Goal: Task Accomplishment & Management: Manage account settings

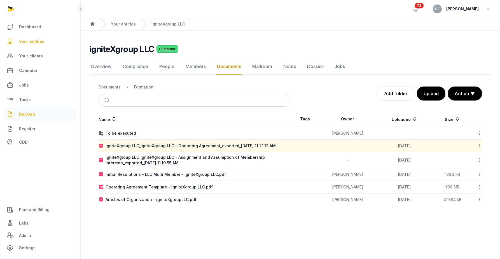
click at [43, 110] on link "DocGen" at bounding box center [39, 114] width 71 height 13
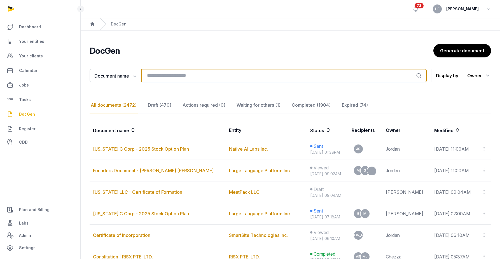
click at [171, 75] on input "search" at bounding box center [285, 75] width 286 height 13
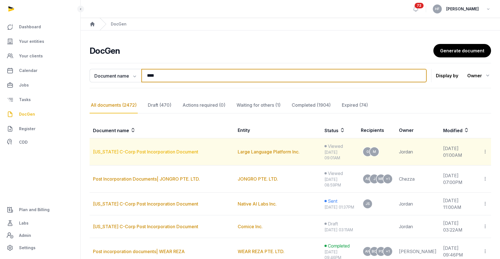
type input "****"
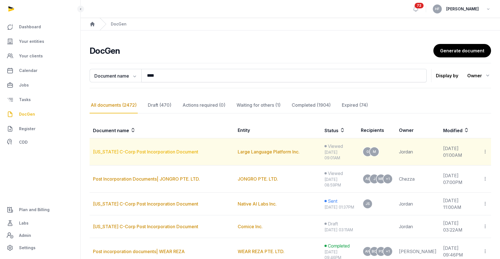
click at [178, 151] on link "[US_STATE] C-Corp Post Incorporation Document" at bounding box center [145, 152] width 105 height 6
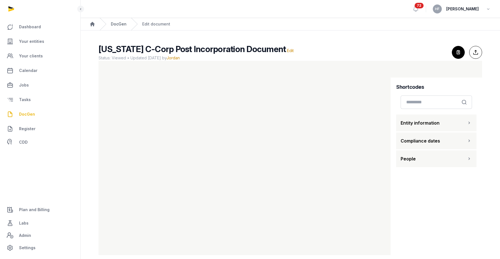
click at [120, 23] on link "DocGen" at bounding box center [119, 24] width 16 height 6
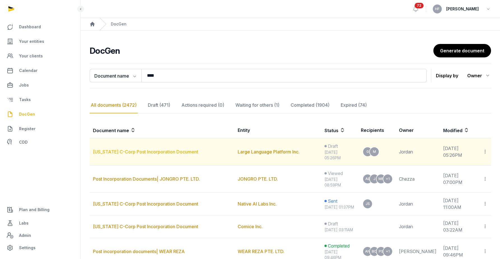
click at [182, 151] on link "[US_STATE] C-Corp Post Incorporation Document" at bounding box center [145, 152] width 105 height 6
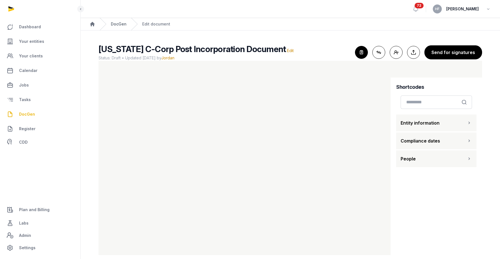
click at [120, 22] on link "DocGen" at bounding box center [119, 24] width 16 height 6
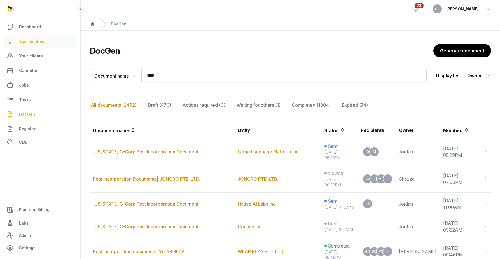
click at [54, 41] on link "Your entities" at bounding box center [39, 41] width 71 height 13
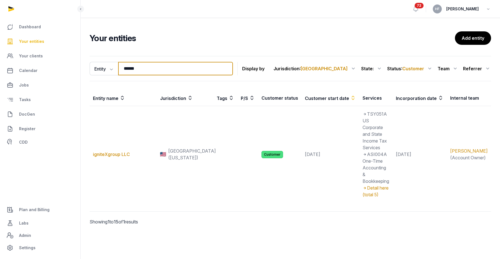
drag, startPoint x: 139, startPoint y: 70, endPoint x: 78, endPoint y: 66, distance: 60.4
click at [85, 66] on div "Entity Entity People Tags Services ****** Search Display by Jurisdiction : USA …" at bounding box center [291, 148] width 420 height 189
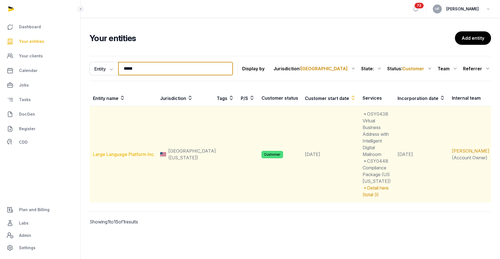
type input "*****"
click at [140, 152] on link "Large Language Platform Inc." at bounding box center [124, 155] width 62 height 6
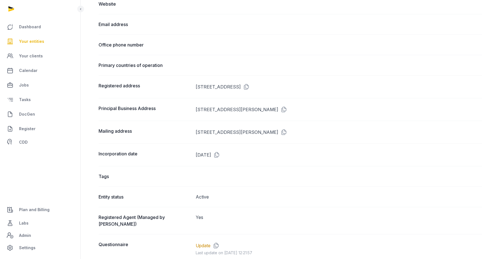
scroll to position [316, 0]
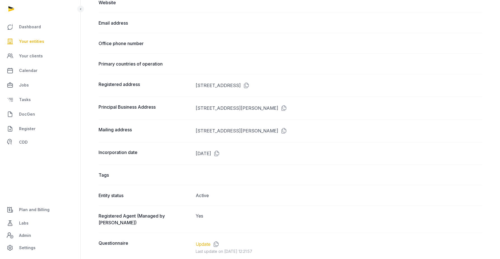
click at [199, 241] on link "Update" at bounding box center [203, 244] width 15 height 7
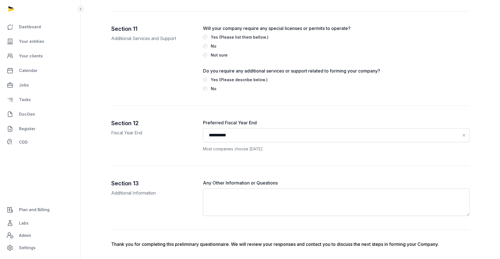
scroll to position [1670, 0]
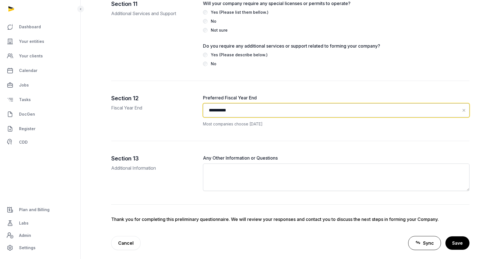
click at [246, 106] on input "**********" at bounding box center [336, 110] width 267 height 14
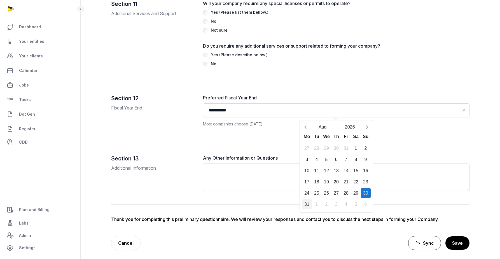
click at [306, 200] on div "31" at bounding box center [307, 205] width 10 height 10
type input "**********"
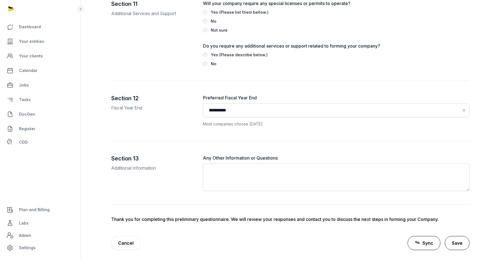
click at [456, 237] on button "Save" at bounding box center [457, 243] width 25 height 14
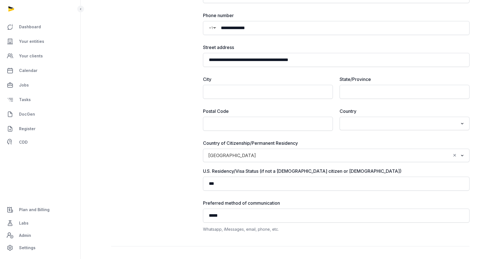
scroll to position [0, 0]
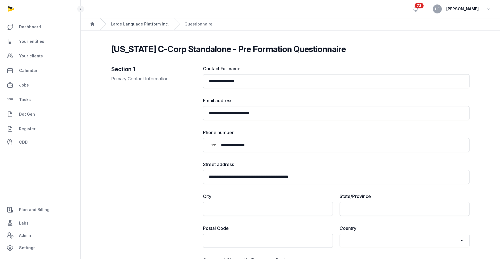
click at [121, 24] on link "Large Language Platform Inc." at bounding box center [140, 24] width 58 height 6
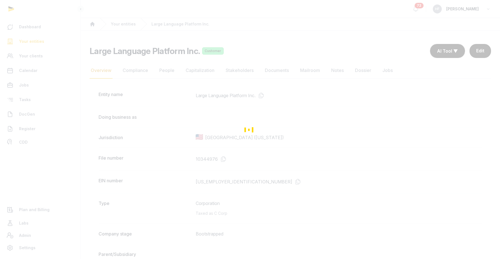
click at [39, 42] on div "Loading" at bounding box center [250, 129] width 500 height 259
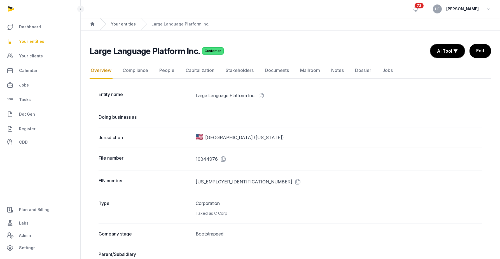
click at [121, 25] on link "Your entities" at bounding box center [123, 24] width 25 height 6
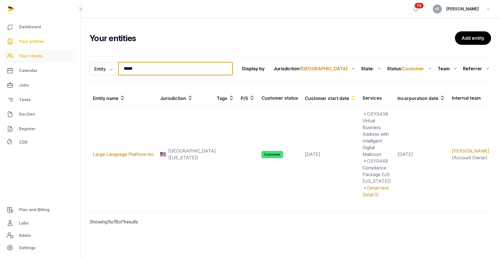
drag, startPoint x: 148, startPoint y: 70, endPoint x: 74, endPoint y: 60, distance: 74.9
click at [82, 60] on div "Entity Entity People Tags Services ***** Search Display by Jurisdiction : USA A…" at bounding box center [291, 148] width 420 height 189
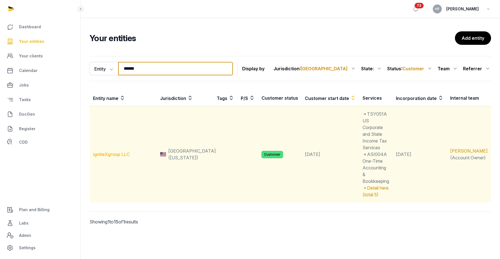
type input "******"
click at [123, 152] on link "igniteXgroup LLC" at bounding box center [111, 155] width 37 height 6
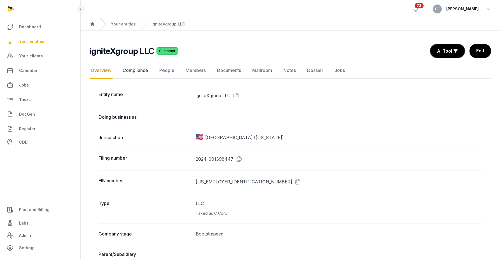
click at [137, 72] on link "Compliance" at bounding box center [136, 70] width 28 height 16
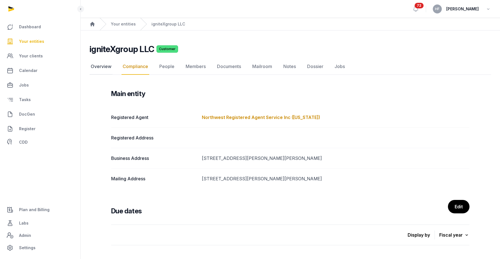
click at [105, 66] on link "Overview" at bounding box center [101, 67] width 23 height 16
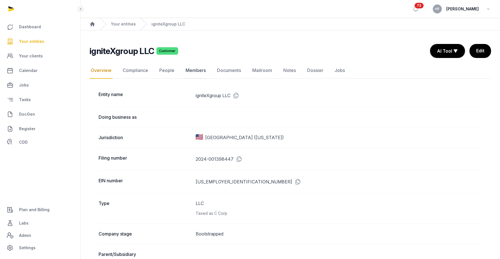
click at [203, 71] on link "Members" at bounding box center [196, 70] width 22 height 16
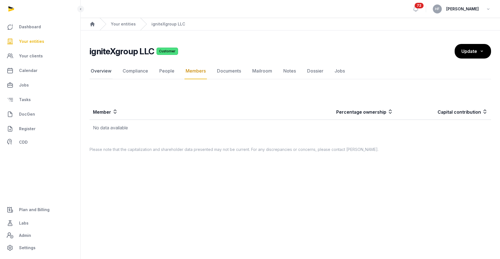
click at [106, 71] on link "Overview" at bounding box center [101, 71] width 23 height 16
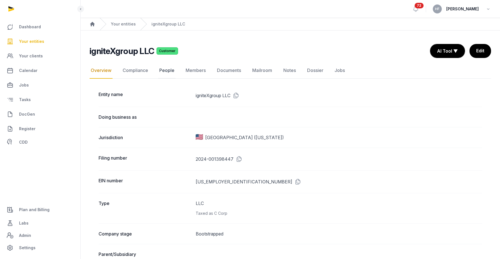
click at [166, 69] on link "People" at bounding box center [166, 70] width 17 height 16
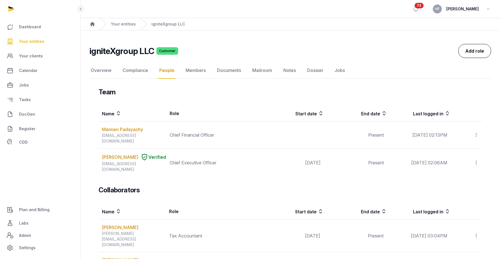
click at [475, 54] on link "Add role" at bounding box center [475, 51] width 33 height 14
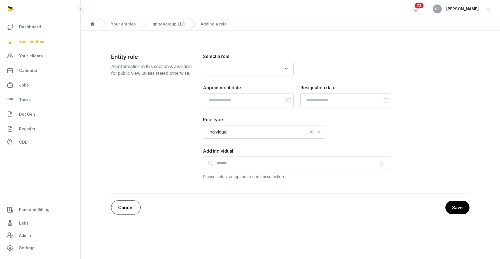
click at [122, 209] on link "Cancel" at bounding box center [125, 208] width 29 height 14
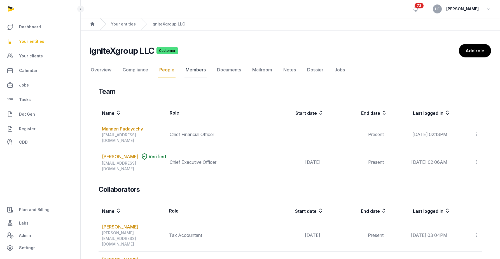
click at [200, 69] on link "Members" at bounding box center [196, 70] width 22 height 16
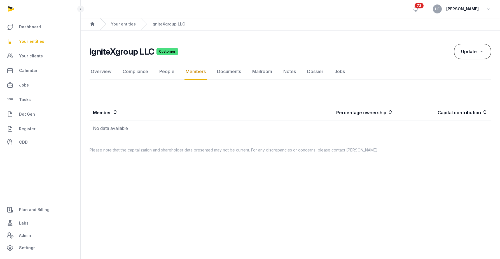
click at [473, 53] on span "Update" at bounding box center [470, 52] width 16 height 6
click at [461, 73] on div "Export" at bounding box center [469, 74] width 45 height 11
click at [107, 70] on link "Overview" at bounding box center [101, 71] width 23 height 16
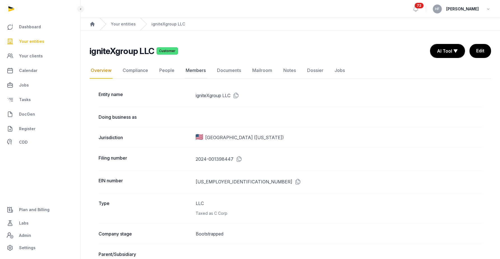
click at [199, 71] on link "Members" at bounding box center [196, 70] width 22 height 16
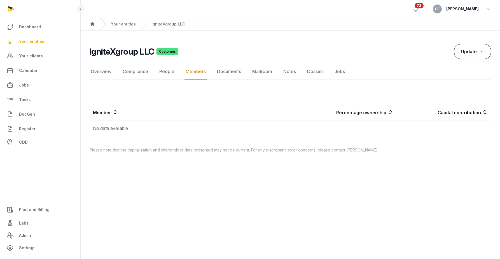
click at [470, 56] on button "Update" at bounding box center [473, 51] width 37 height 15
click at [462, 64] on label "Import" at bounding box center [469, 62] width 45 height 11
click at [0, 0] on input "Import" at bounding box center [0, 0] width 0 height 0
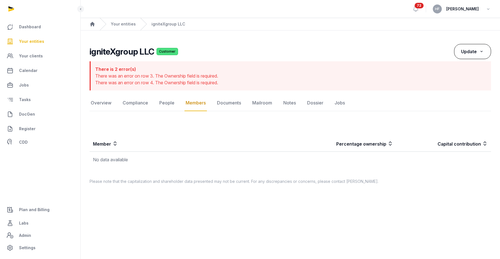
click at [472, 53] on span "Update" at bounding box center [470, 52] width 16 height 6
click at [464, 61] on label "Import" at bounding box center [469, 62] width 45 height 11
click at [0, 0] on input "Import" at bounding box center [0, 0] width 0 height 0
click at [470, 54] on span "Update" at bounding box center [470, 52] width 16 height 6
click at [463, 62] on label "Import" at bounding box center [469, 62] width 45 height 11
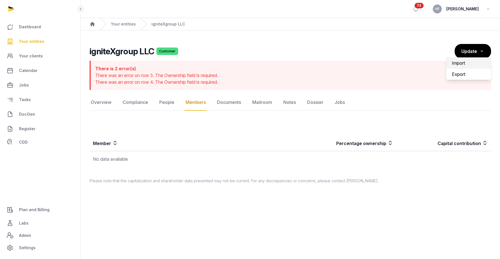
click at [0, 0] on input "Import" at bounding box center [0, 0] width 0 height 0
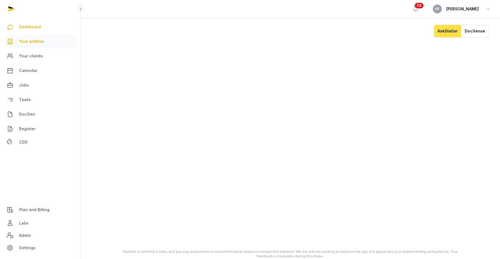
click at [42, 41] on span "Your entities" at bounding box center [31, 41] width 25 height 7
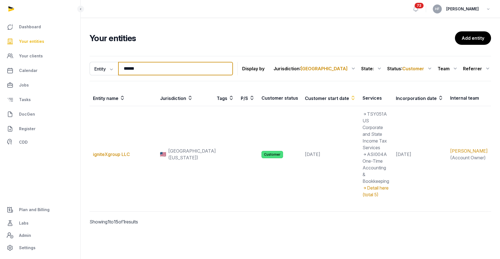
drag, startPoint x: 149, startPoint y: 71, endPoint x: 83, endPoint y: 66, distance: 66.3
click at [83, 66] on div "Entity Entity People Tags Services ****** Search Display by Jurisdiction : USA …" at bounding box center [291, 148] width 420 height 189
type input "******"
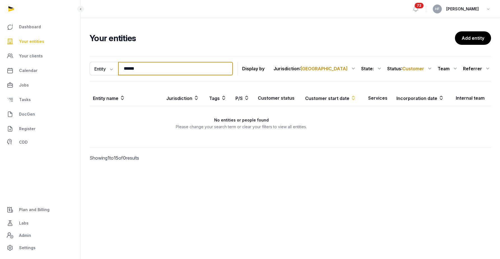
drag, startPoint x: 148, startPoint y: 70, endPoint x: 85, endPoint y: 60, distance: 63.5
click at [88, 60] on div "Entity Entity People Tags Services ****** Search Display by Jurisdiction : USA …" at bounding box center [291, 117] width 420 height 126
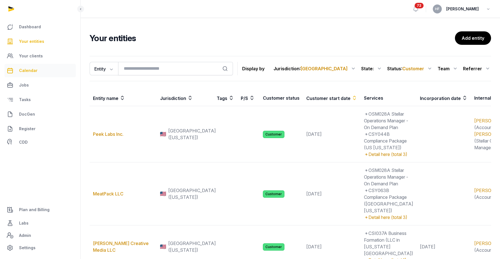
click at [33, 69] on span "Calendar" at bounding box center [28, 70] width 18 height 7
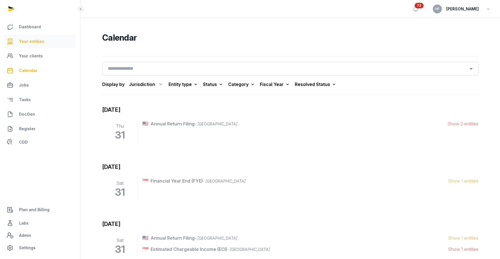
click at [48, 41] on link "Your entities" at bounding box center [39, 41] width 71 height 13
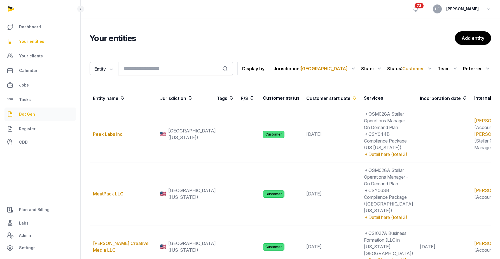
click at [38, 115] on link "DocGen" at bounding box center [39, 114] width 71 height 13
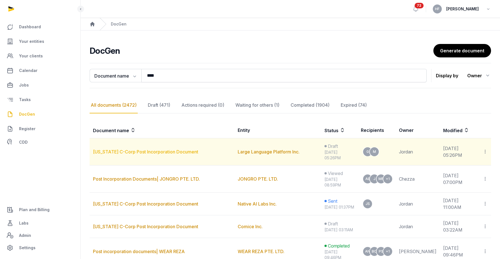
click at [180, 152] on link "[US_STATE] C-Corp Post Incorporation Document" at bounding box center [145, 152] width 105 height 6
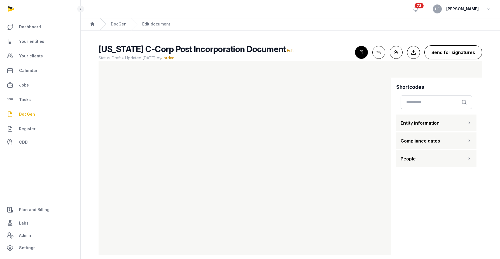
click at [457, 54] on button "Send for signatures" at bounding box center [454, 52] width 58 height 14
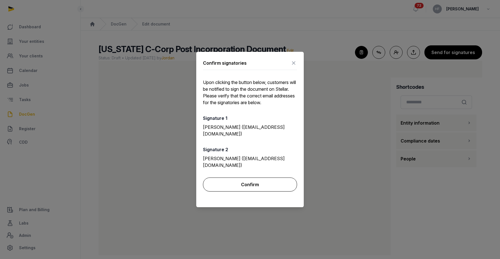
click at [254, 183] on button "Confirm" at bounding box center [250, 185] width 94 height 14
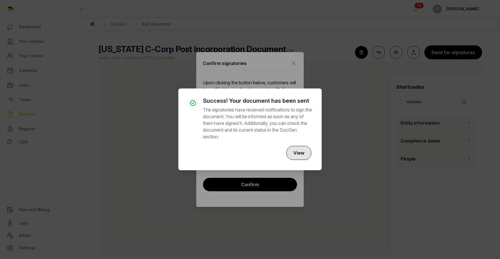
click at [302, 157] on button "View" at bounding box center [299, 153] width 25 height 14
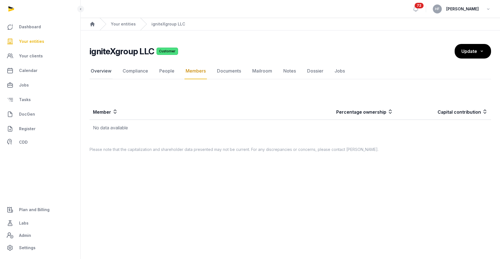
click at [103, 69] on link "Overview" at bounding box center [101, 71] width 23 height 16
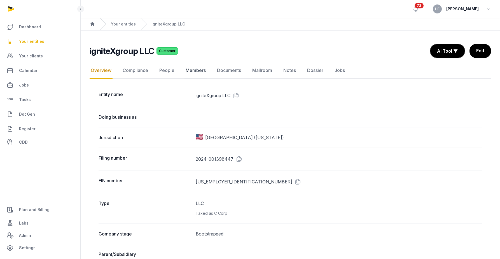
click at [197, 71] on link "Members" at bounding box center [196, 70] width 22 height 16
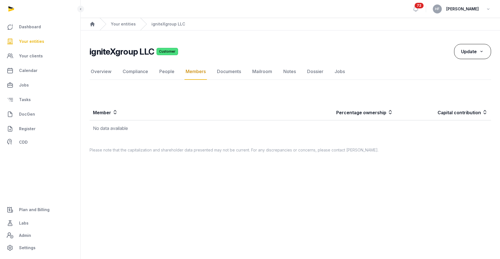
click at [474, 51] on span "Update" at bounding box center [470, 52] width 16 height 6
click at [461, 62] on label "Import" at bounding box center [469, 62] width 45 height 11
click at [0, 0] on input "Import" at bounding box center [0, 0] width 0 height 0
click at [125, 24] on link "Your entities" at bounding box center [123, 24] width 25 height 6
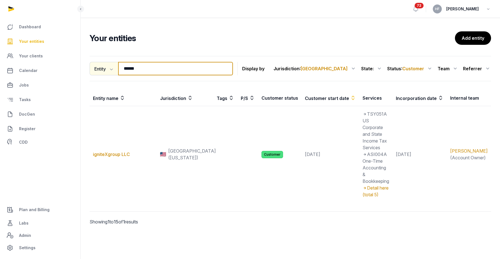
drag, startPoint x: 142, startPoint y: 68, endPoint x: 93, endPoint y: 63, distance: 49.3
click at [94, 63] on div "Entity Entity People Tags Services ****** Search" at bounding box center [161, 68] width 143 height 13
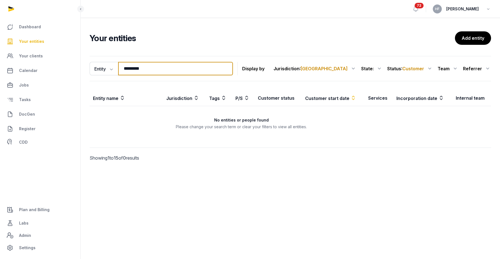
type input "*********"
click at [424, 68] on span "Customer" at bounding box center [414, 69] width 22 height 6
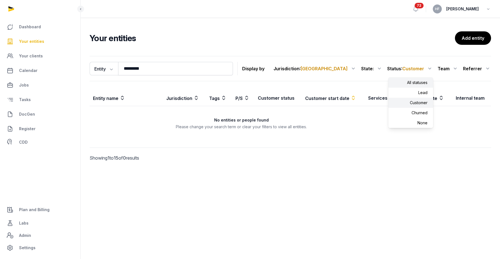
click at [418, 82] on div "All statuses" at bounding box center [411, 83] width 45 height 10
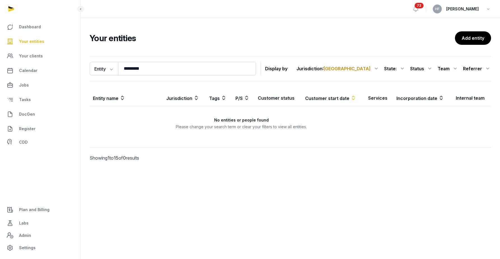
click at [371, 68] on span "[GEOGRAPHIC_DATA]" at bounding box center [347, 69] width 47 height 6
click at [369, 80] on div "All jurisdiction" at bounding box center [354, 83] width 51 height 10
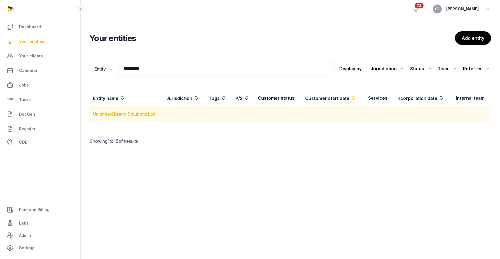
click at [144, 113] on link "Unlimited Brand Solutions Ltd" at bounding box center [124, 114] width 62 height 6
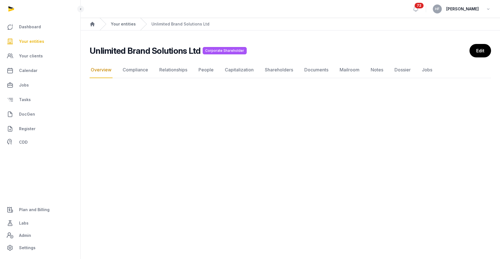
click at [118, 24] on link "Your entities" at bounding box center [123, 24] width 25 height 6
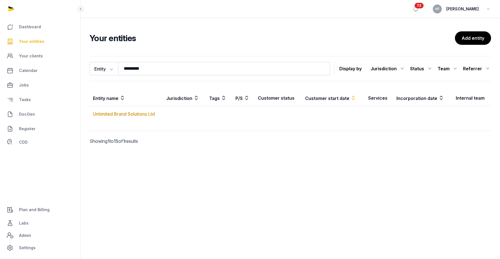
click at [40, 38] on span "Your entities" at bounding box center [31, 41] width 25 height 7
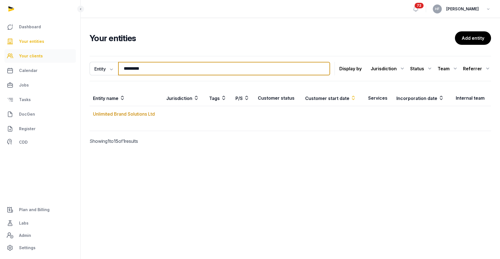
drag, startPoint x: 167, startPoint y: 70, endPoint x: 32, endPoint y: 62, distance: 135.8
click at [32, 62] on div "Dashboard Your entities Your clients Calendar Jobs Tasks DocGen Register CDD Pl…" at bounding box center [250, 129] width 500 height 259
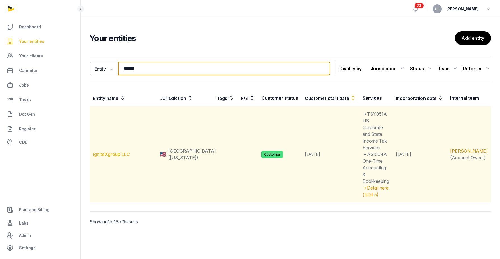
type input "******"
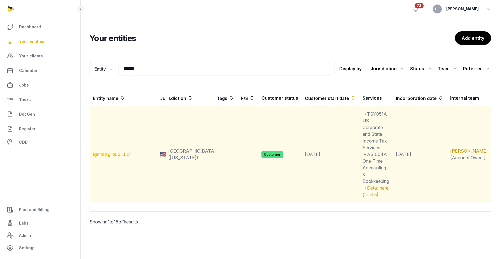
click at [126, 152] on link "igniteXgroup LLC" at bounding box center [111, 155] width 37 height 6
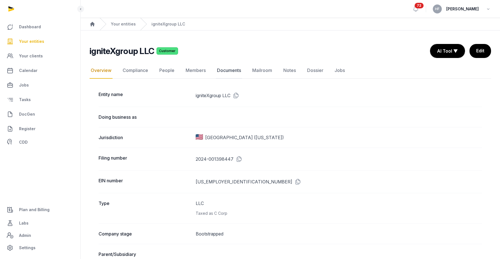
click at [233, 72] on link "Documents" at bounding box center [229, 70] width 26 height 16
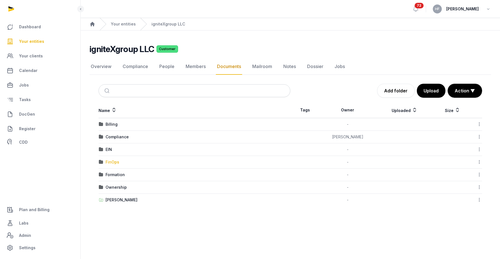
click at [118, 163] on div "FinOps" at bounding box center [113, 162] width 14 height 6
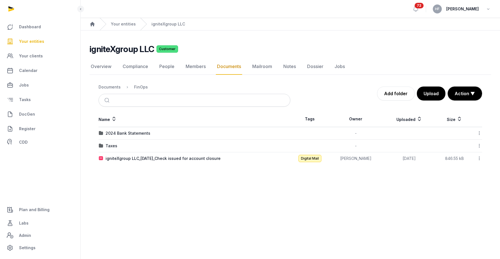
click at [112, 151] on td "Taxes" at bounding box center [195, 146] width 192 height 13
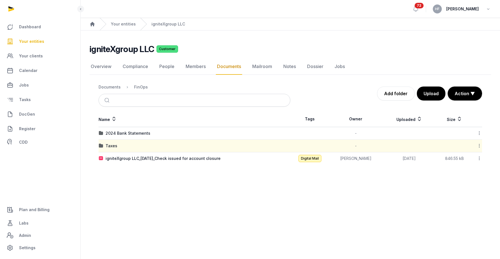
click at [112, 150] on td "Taxes" at bounding box center [195, 146] width 192 height 13
click at [112, 147] on div "Taxes" at bounding box center [112, 146] width 12 height 6
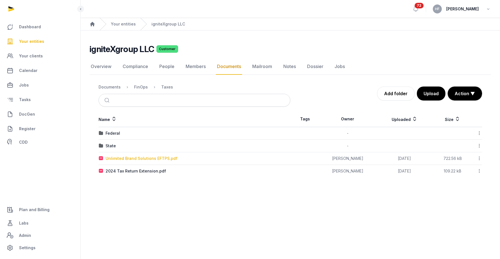
click at [161, 156] on div "Unlimited Brand Solutions EFTPS.pdf" at bounding box center [142, 159] width 72 height 6
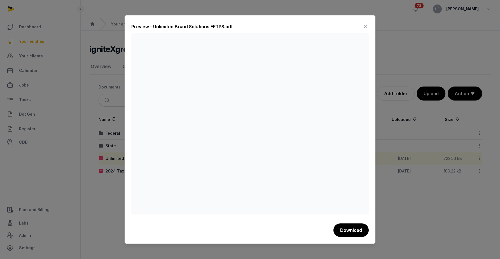
click at [365, 27] on icon at bounding box center [365, 26] width 7 height 9
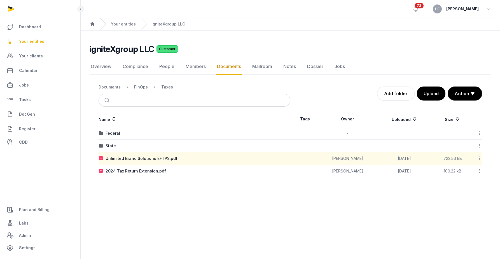
click at [116, 130] on td "Federal" at bounding box center [195, 133] width 192 height 13
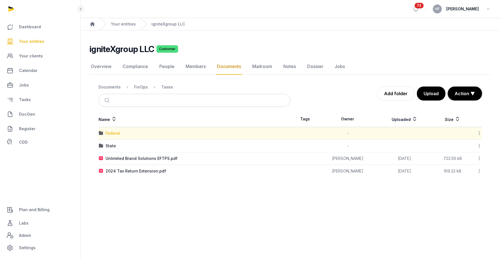
click at [116, 132] on div "Federal" at bounding box center [113, 134] width 15 height 6
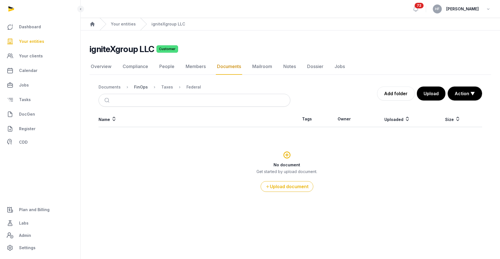
click at [142, 89] on div "FinOps" at bounding box center [141, 87] width 14 height 6
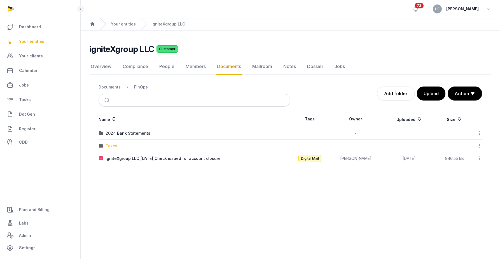
click at [113, 148] on div "Taxes" at bounding box center [112, 146] width 12 height 6
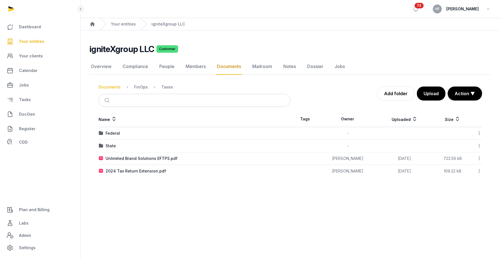
click at [114, 89] on div "Documents" at bounding box center [110, 87] width 22 height 6
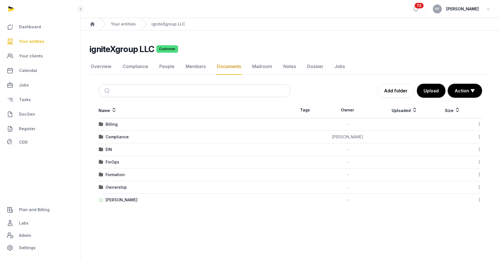
click at [109, 124] on div "Billing" at bounding box center [112, 125] width 12 height 6
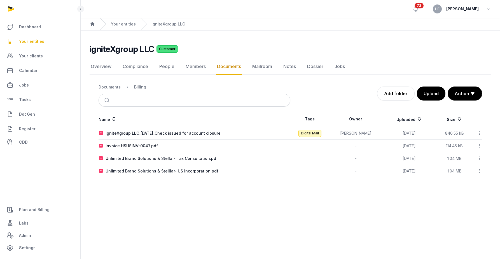
click at [111, 86] on div "Documents" at bounding box center [110, 87] width 22 height 6
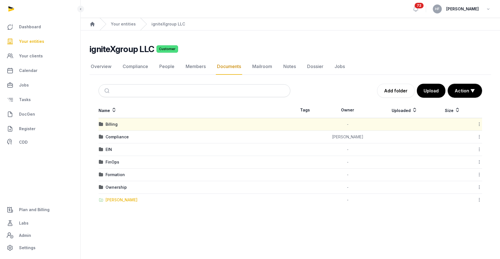
click at [117, 198] on div "[PERSON_NAME]" at bounding box center [122, 200] width 32 height 6
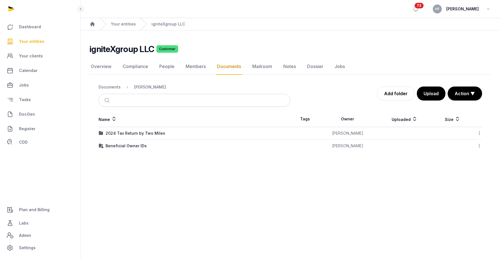
click at [149, 133] on div "2024 Tax Return by Two Miles" at bounding box center [136, 134] width 60 height 6
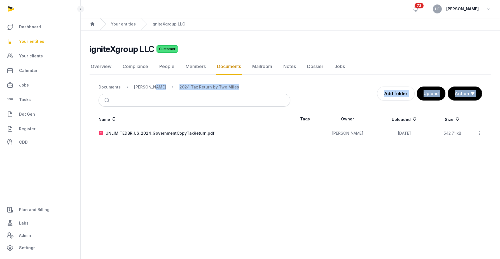
drag, startPoint x: 151, startPoint y: 88, endPoint x: 167, endPoint y: 113, distance: 29.3
click at [167, 114] on div "Documents Shared Folder 2024 Tax Return by Two Miles Add folder Upload Action ▼…" at bounding box center [291, 109] width 402 height 59
click at [143, 87] on div "[PERSON_NAME]" at bounding box center [150, 87] width 32 height 6
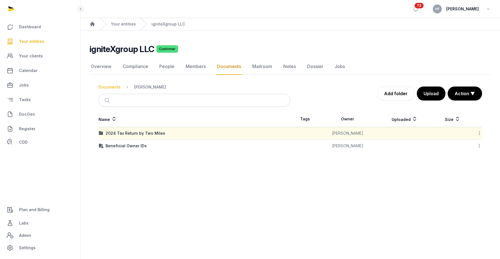
click at [105, 86] on div "Documents" at bounding box center [110, 87] width 22 height 6
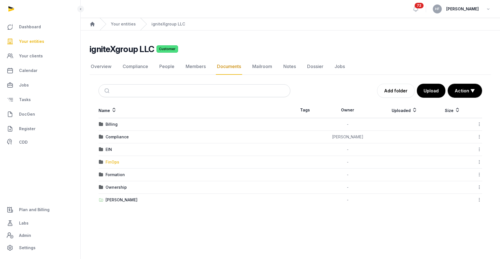
click at [114, 161] on div "FinOps" at bounding box center [113, 162] width 14 height 6
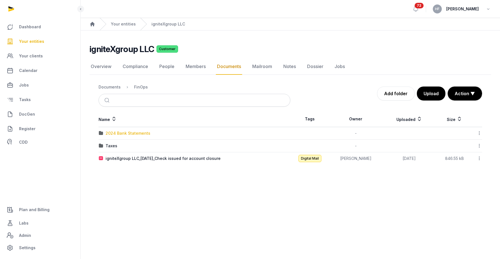
click at [138, 134] on div "2024 Bank Statements" at bounding box center [128, 134] width 45 height 6
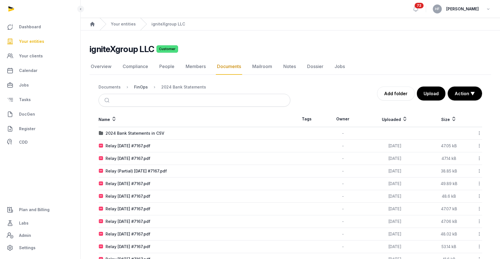
click at [142, 85] on div "FinOps" at bounding box center [141, 87] width 14 height 6
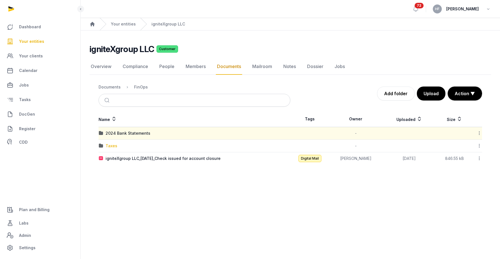
click at [108, 147] on div "Taxes" at bounding box center [112, 146] width 12 height 6
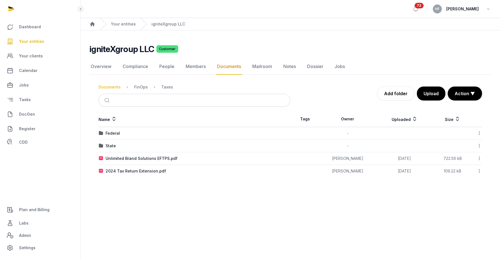
click at [112, 86] on div "Documents" at bounding box center [110, 87] width 22 height 6
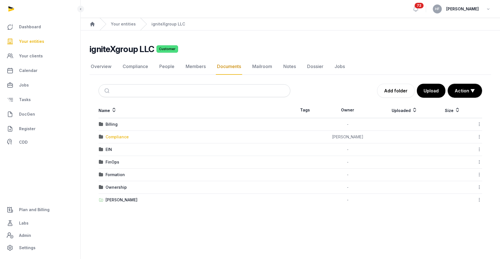
click at [124, 135] on div "Compliance" at bounding box center [117, 137] width 23 height 6
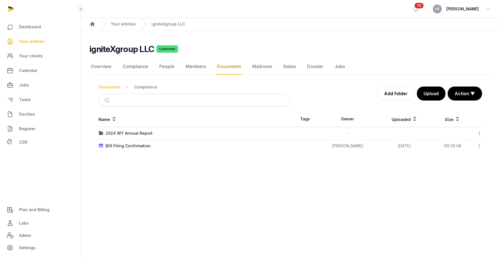
click at [116, 87] on div "Documents" at bounding box center [110, 87] width 22 height 6
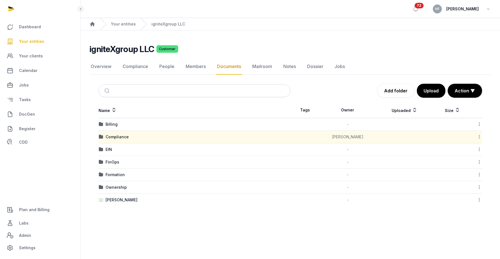
click at [118, 174] on div "Formation" at bounding box center [115, 175] width 19 height 6
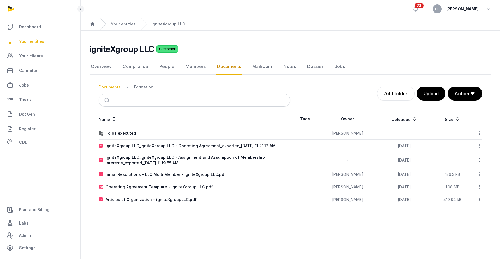
click at [112, 87] on div "Documents" at bounding box center [110, 87] width 22 height 6
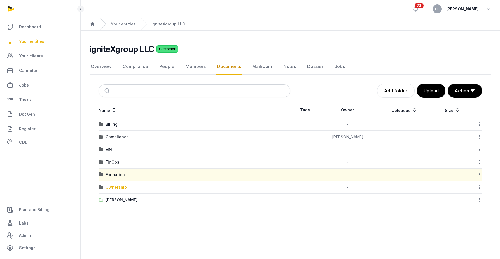
click at [121, 187] on div "Ownership" at bounding box center [116, 188] width 21 height 6
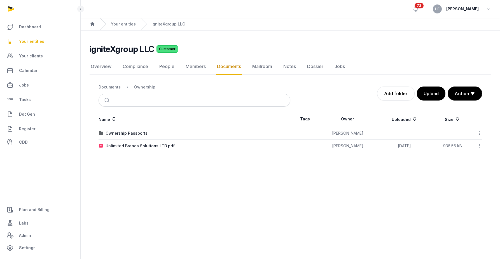
click at [106, 85] on div "Documents" at bounding box center [110, 87] width 22 height 6
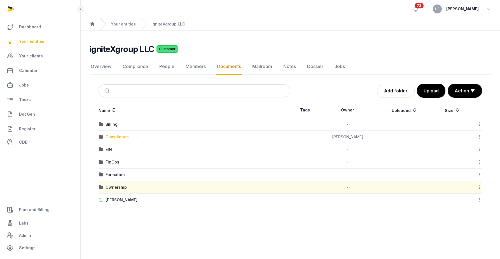
click at [125, 136] on div "Compliance" at bounding box center [117, 137] width 23 height 6
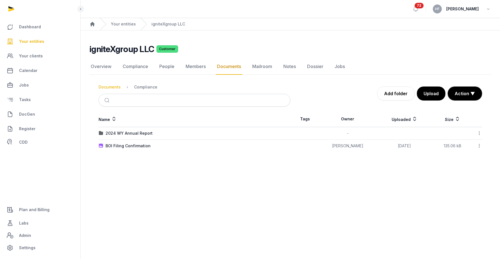
click at [113, 87] on div "Documents" at bounding box center [110, 87] width 22 height 6
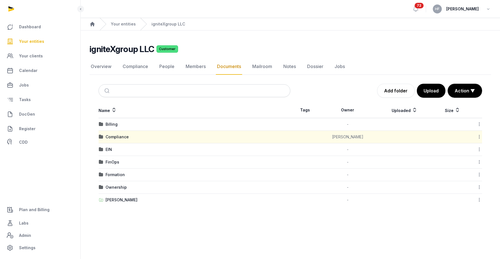
click at [123, 187] on div "Ownership" at bounding box center [116, 188] width 21 height 6
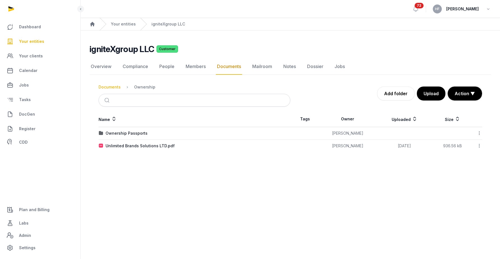
click at [113, 88] on div "Documents" at bounding box center [110, 87] width 22 height 6
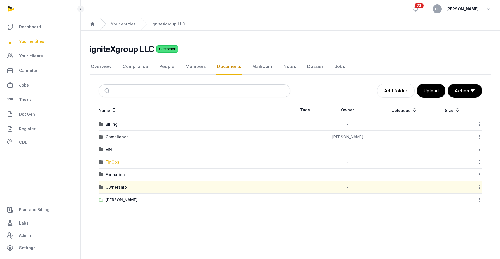
click at [111, 161] on div "FinOps" at bounding box center [113, 162] width 14 height 6
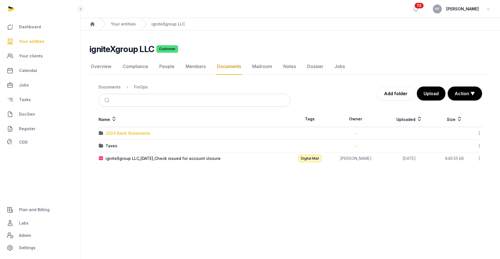
click at [145, 133] on div "2024 Bank Statements" at bounding box center [128, 134] width 45 height 6
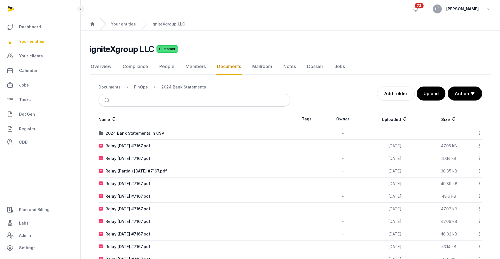
scroll to position [43, 0]
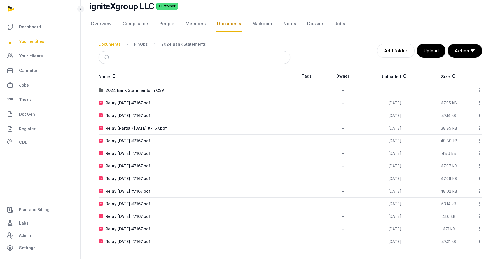
click at [111, 45] on div "Documents" at bounding box center [110, 44] width 22 height 6
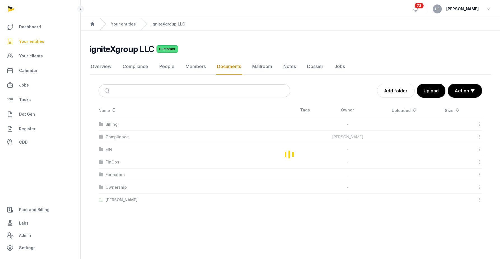
scroll to position [0, 0]
click at [119, 25] on link "Your entities" at bounding box center [123, 24] width 25 height 6
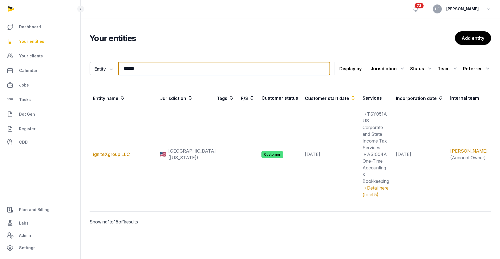
drag, startPoint x: 152, startPoint y: 64, endPoint x: 88, endPoint y: 64, distance: 64.5
click at [91, 64] on div "Entity Entity People Tags Services ****** Search" at bounding box center [210, 68] width 241 height 13
drag, startPoint x: 148, startPoint y: 69, endPoint x: 1, endPoint y: 63, distance: 147.2
click at [31, 63] on div "Dashboard Your entities Your clients Calendar Jobs Tasks DocGen Register CDD Pl…" at bounding box center [250, 129] width 500 height 259
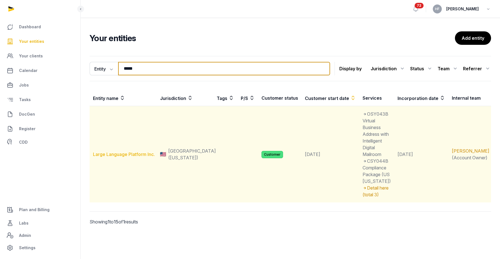
type input "*****"
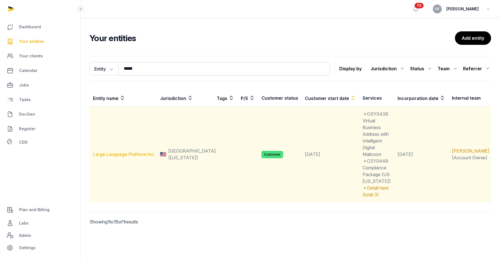
click at [134, 152] on link "Large Language Platform Inc." at bounding box center [124, 155] width 62 height 6
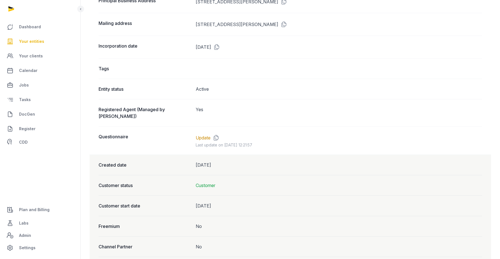
scroll to position [445, 0]
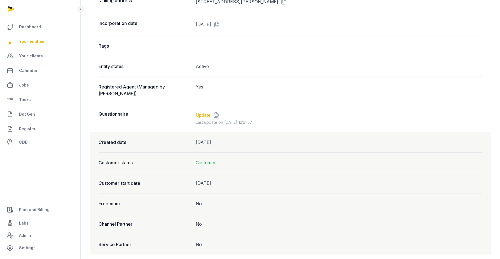
click at [203, 112] on link "Update" at bounding box center [203, 115] width 15 height 7
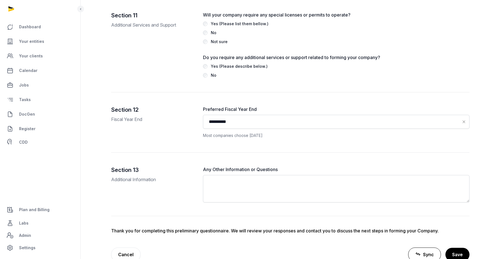
scroll to position [1670, 0]
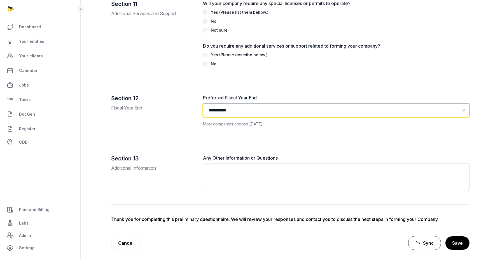
click at [245, 108] on input "**********" at bounding box center [336, 110] width 267 height 14
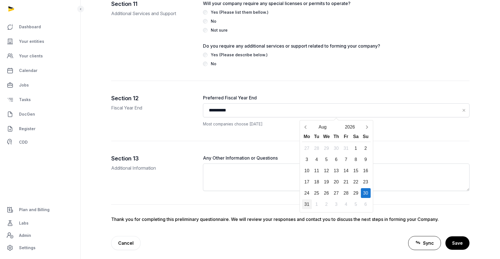
click at [306, 202] on div "31" at bounding box center [307, 205] width 10 height 10
type input "**********"
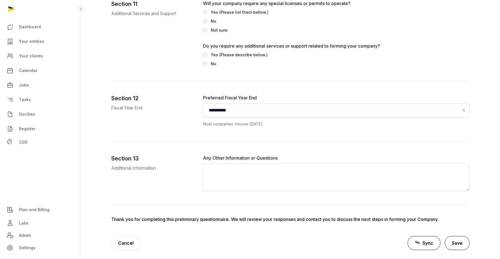
click at [457, 244] on button "Save" at bounding box center [457, 243] width 25 height 14
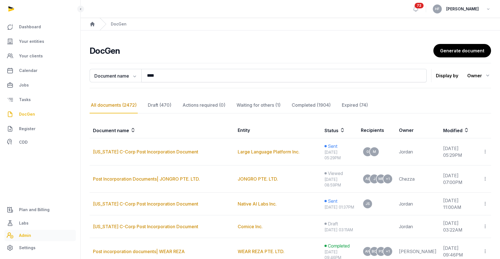
click at [34, 237] on link "Admin" at bounding box center [39, 235] width 71 height 11
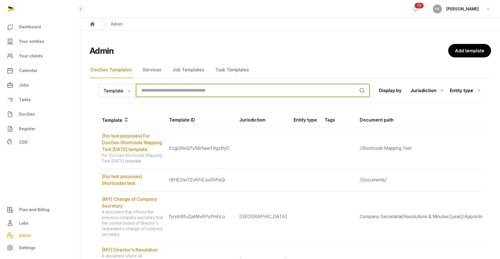
click at [170, 92] on input "search" at bounding box center [253, 90] width 234 height 13
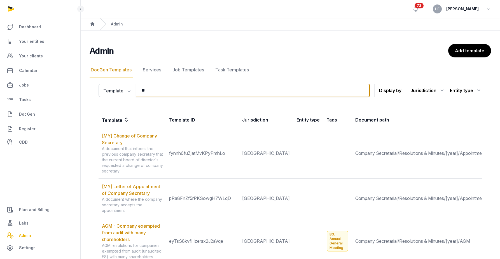
type input "*"
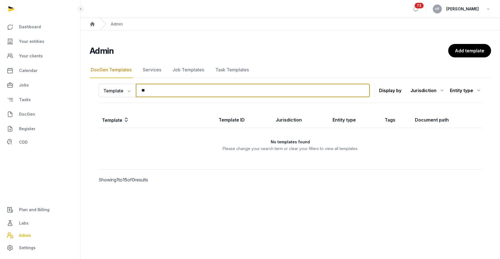
type input "*"
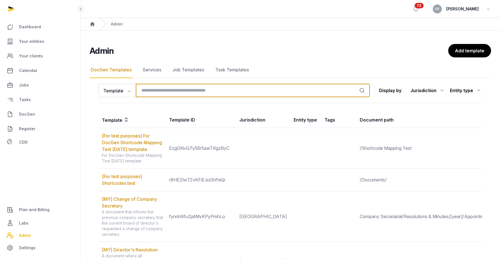
click at [207, 91] on input "search" at bounding box center [253, 90] width 234 height 13
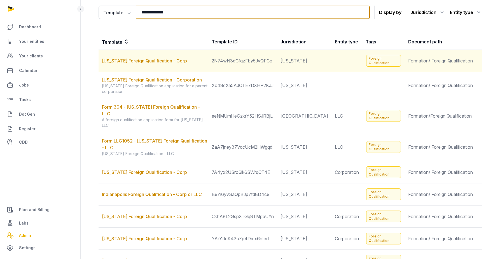
scroll to position [106, 0]
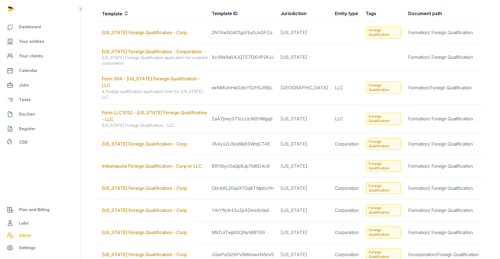
type input "**********"
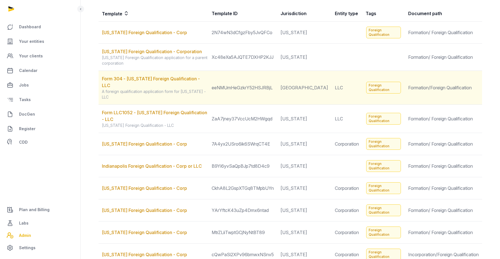
scroll to position [0, 0]
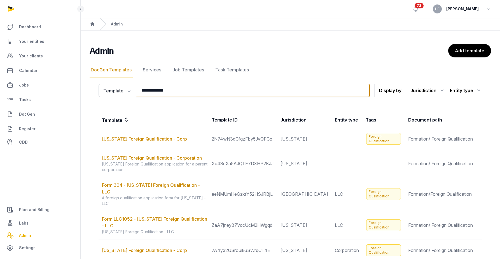
drag, startPoint x: 188, startPoint y: 93, endPoint x: 101, endPoint y: 82, distance: 87.3
click at [103, 82] on div "**********" at bounding box center [291, 90] width 384 height 25
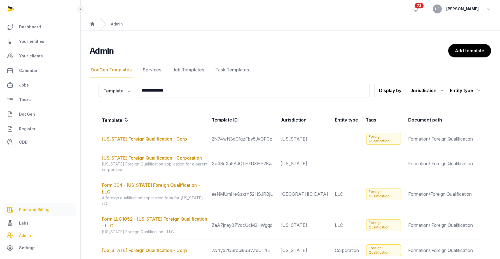
click at [33, 209] on span "Plan and Billing" at bounding box center [34, 210] width 31 height 7
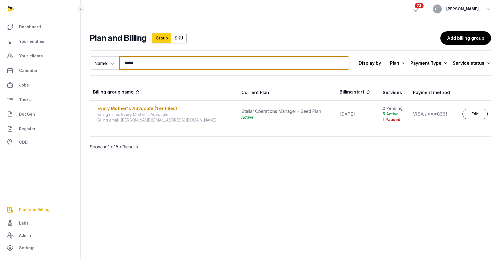
drag, startPoint x: 149, startPoint y: 63, endPoint x: 79, endPoint y: 63, distance: 70.1
click at [79, 63] on div "Dashboard Your entities Your clients Calendar Jobs Tasks DocGen Register CDD Pl…" at bounding box center [250, 129] width 500 height 259
type input "**********"
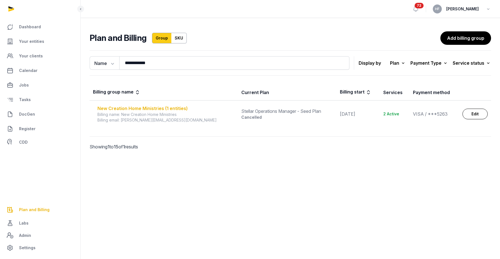
click at [135, 107] on div "New Creation Home Ministries (1 entities)" at bounding box center [166, 108] width 137 height 7
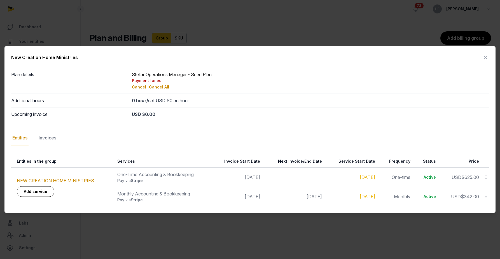
click at [53, 135] on div "Invoices" at bounding box center [48, 138] width 20 height 16
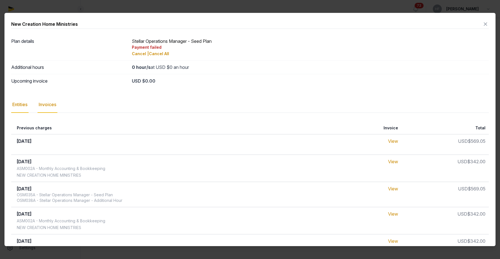
click at [25, 105] on div "Entities" at bounding box center [19, 105] width 17 height 16
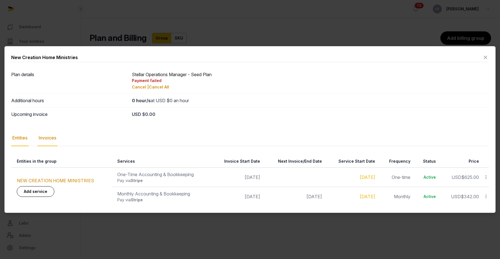
click at [54, 138] on div "Invoices" at bounding box center [48, 138] width 20 height 16
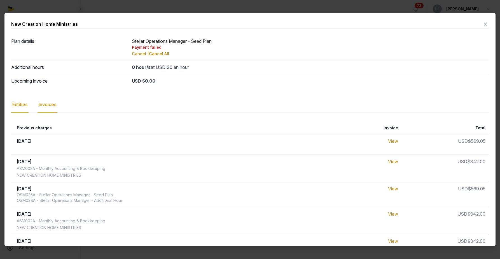
click at [23, 105] on div "Entities" at bounding box center [19, 105] width 17 height 16
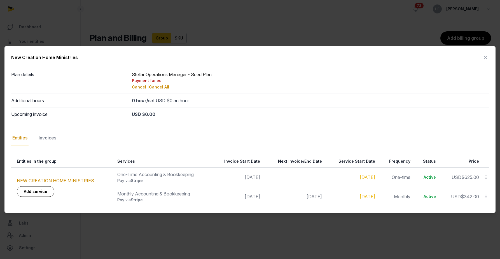
click at [487, 54] on icon at bounding box center [486, 57] width 7 height 9
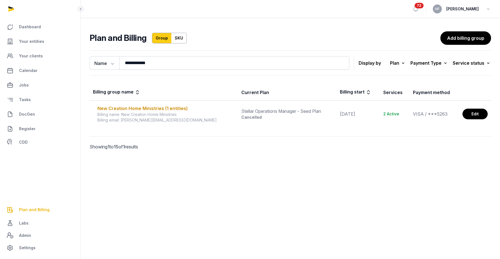
click at [475, 114] on link "Edit" at bounding box center [475, 114] width 25 height 11
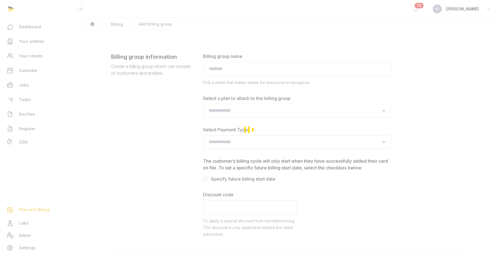
type input "**********"
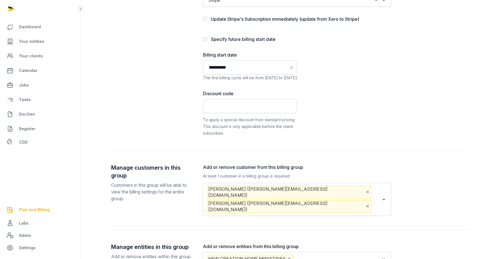
scroll to position [199, 0]
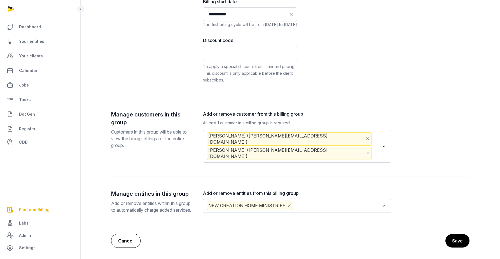
click at [134, 239] on link "Cancel" at bounding box center [125, 241] width 29 height 14
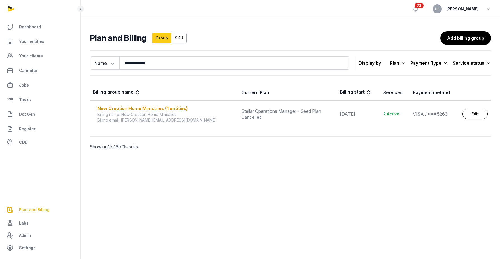
click at [160, 104] on td "New Creation Home Ministries (1 entities) Billing name: New Creation Home Minis…" at bounding box center [164, 114] width 149 height 27
click at [159, 108] on div "New Creation Home Ministries (1 entities)" at bounding box center [166, 108] width 137 height 7
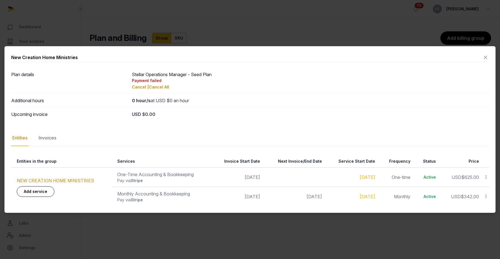
click at [48, 140] on div "Invoices" at bounding box center [48, 138] width 20 height 16
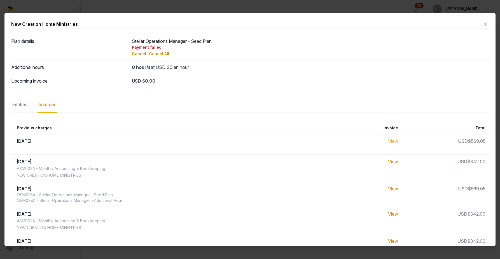
click at [398, 141] on link "View" at bounding box center [393, 141] width 10 height 6
click at [19, 104] on div "Entities" at bounding box center [19, 105] width 17 height 16
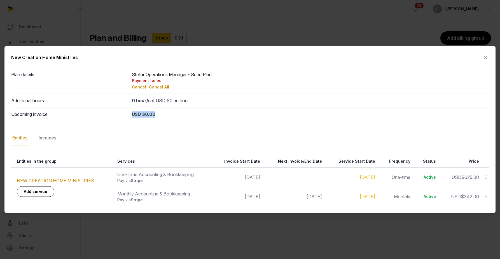
drag, startPoint x: 130, startPoint y: 115, endPoint x: 175, endPoint y: 115, distance: 45.1
click at [175, 115] on div "Upcoming invoice USD $0.00" at bounding box center [250, 114] width 478 height 14
click at [55, 138] on div "Invoices" at bounding box center [48, 138] width 20 height 16
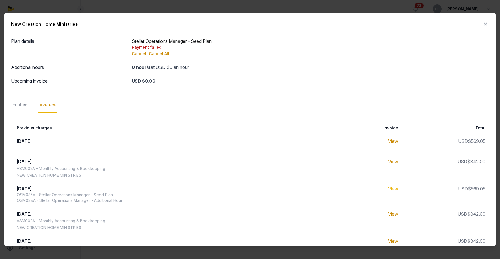
click at [396, 189] on link "View" at bounding box center [393, 189] width 10 height 6
drag, startPoint x: 124, startPoint y: 65, endPoint x: 165, endPoint y: 89, distance: 47.2
click at [150, 81] on div "USD $0.00" at bounding box center [311, 81] width 358 height 7
click at [154, 84] on div "USD $0.00" at bounding box center [311, 81] width 358 height 7
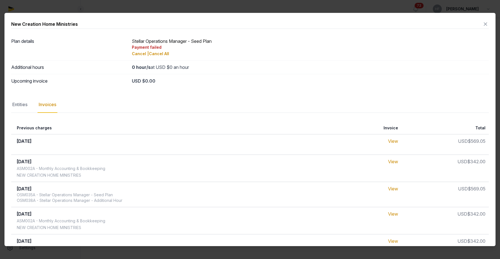
click at [485, 22] on icon at bounding box center [486, 24] width 7 height 9
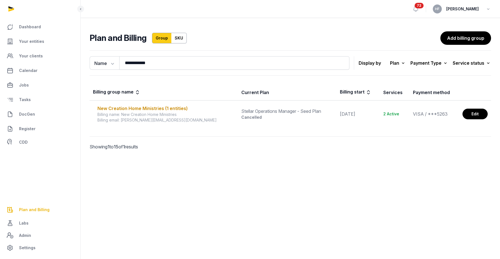
click at [469, 114] on link "Edit" at bounding box center [475, 114] width 25 height 11
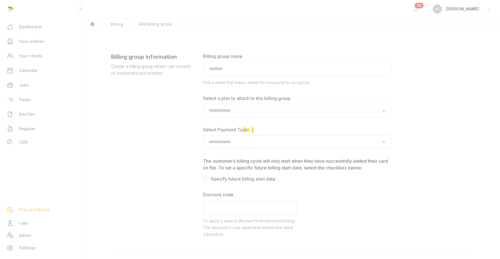
type input "**********"
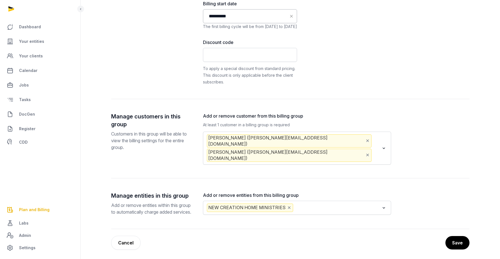
scroll to position [199, 0]
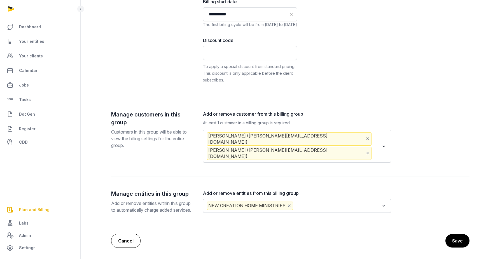
click at [127, 240] on link "Cancel" at bounding box center [125, 241] width 29 height 14
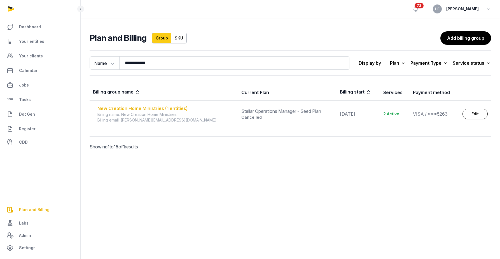
click at [171, 108] on div "New Creation Home Ministries (1 entities)" at bounding box center [166, 108] width 137 height 7
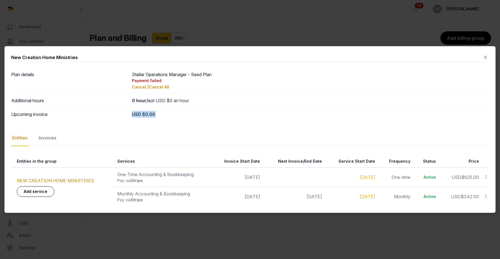
drag, startPoint x: 130, startPoint y: 113, endPoint x: 184, endPoint y: 113, distance: 53.2
click at [184, 113] on div "Upcoming invoice USD $0.00" at bounding box center [250, 114] width 478 height 14
drag, startPoint x: 132, startPoint y: 80, endPoint x: 179, endPoint y: 79, distance: 47.1
click at [179, 79] on div "Payment failed" at bounding box center [311, 81] width 358 height 6
click at [486, 56] on icon at bounding box center [486, 57] width 7 height 9
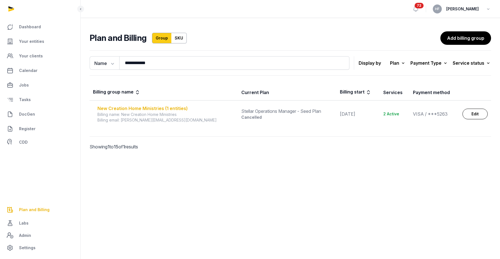
click at [175, 109] on div "New Creation Home Ministries (1 entities)" at bounding box center [166, 108] width 137 height 7
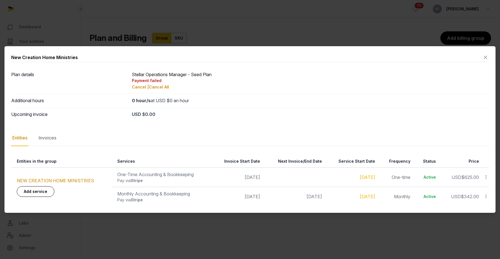
click at [56, 138] on div "Invoices" at bounding box center [48, 138] width 20 height 16
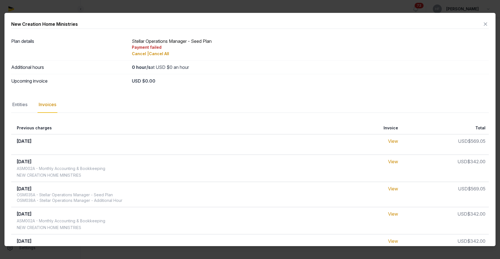
click at [486, 22] on icon at bounding box center [486, 24] width 7 height 9
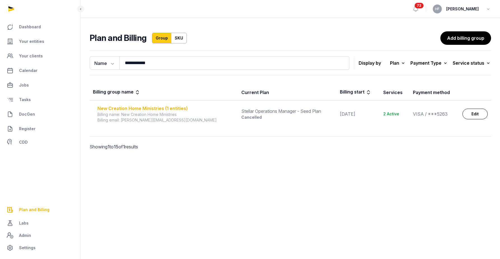
click at [151, 110] on div "New Creation Home Ministries (1 entities)" at bounding box center [166, 108] width 137 height 7
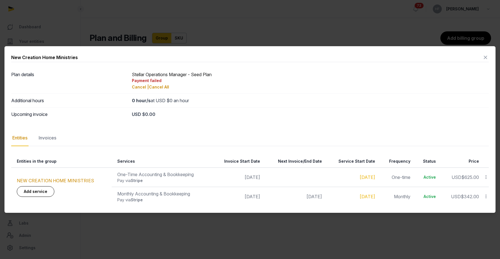
click at [485, 56] on icon at bounding box center [486, 57] width 7 height 9
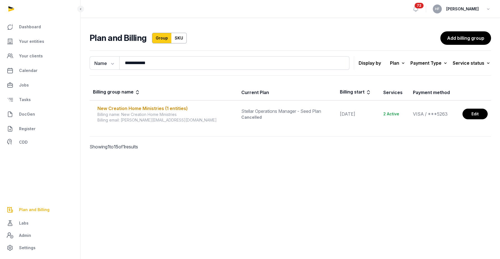
click at [478, 113] on link "Edit" at bounding box center [475, 114] width 25 height 11
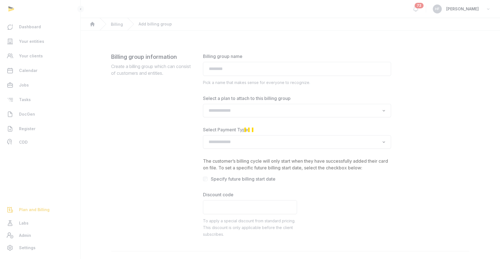
type input "**********"
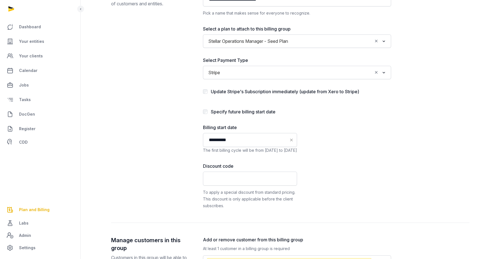
scroll to position [70, 0]
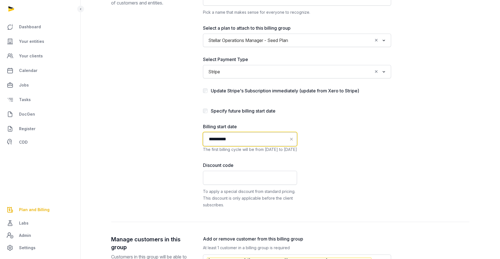
click at [238, 139] on input "**********" at bounding box center [250, 139] width 94 height 14
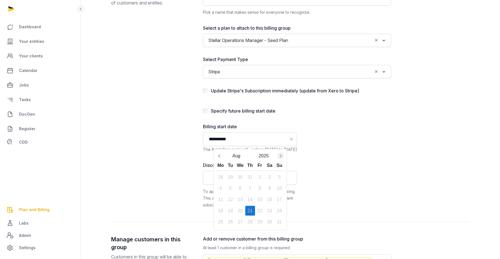
click at [280, 155] on icon "Next month" at bounding box center [281, 156] width 6 height 6
click at [240, 210] on div "22" at bounding box center [241, 211] width 10 height 10
type input "**********"
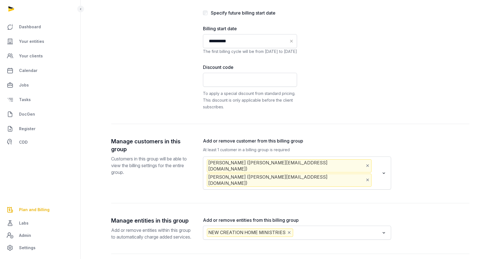
scroll to position [193, 0]
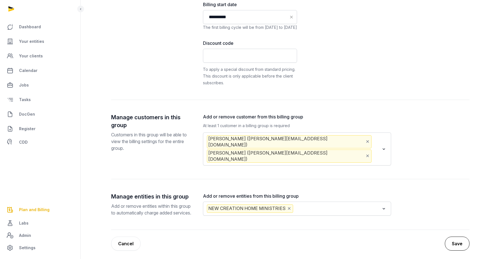
click at [455, 240] on button "Save" at bounding box center [457, 244] width 25 height 14
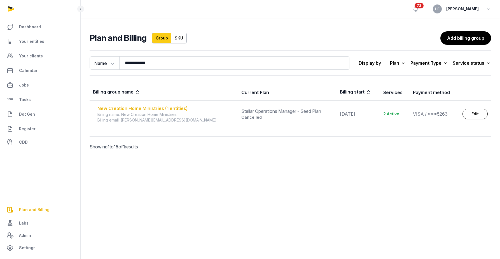
click at [180, 106] on div "New Creation Home Ministries (1 entities)" at bounding box center [166, 108] width 137 height 7
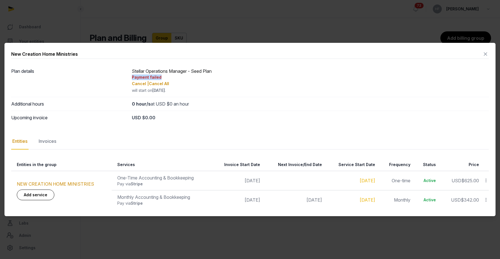
drag, startPoint x: 132, startPoint y: 76, endPoint x: 202, endPoint y: 76, distance: 70.1
click at [203, 76] on div "Payment failed" at bounding box center [311, 78] width 358 height 6
click at [485, 54] on icon at bounding box center [486, 54] width 7 height 9
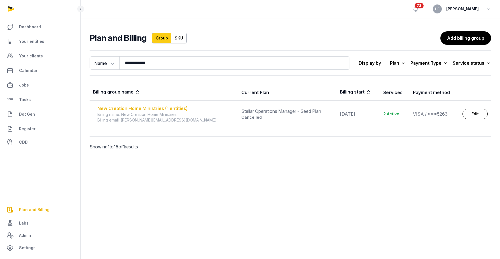
click at [153, 110] on div "New Creation Home Ministries (1 entities)" at bounding box center [166, 108] width 137 height 7
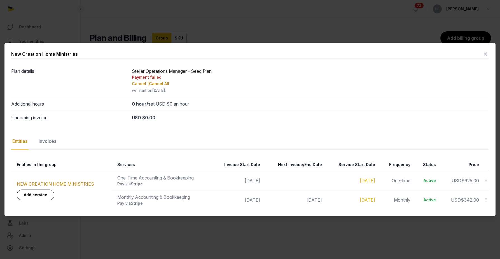
click at [49, 142] on div "Invoices" at bounding box center [48, 141] width 20 height 16
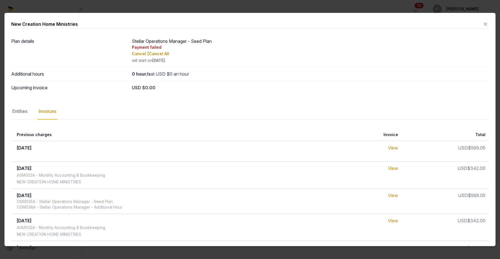
click at [484, 23] on icon at bounding box center [486, 24] width 7 height 9
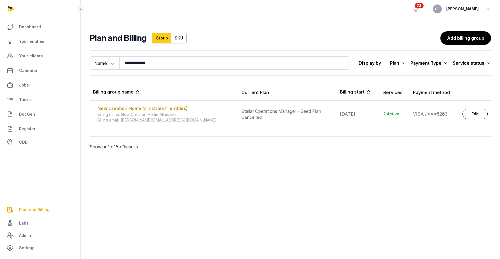
click at [484, 64] on div "Service status" at bounding box center [472, 63] width 38 height 8
click at [438, 64] on div "Payment Type" at bounding box center [430, 63] width 38 height 8
click at [467, 64] on div "Service status" at bounding box center [472, 63] width 38 height 8
click at [479, 118] on div "Failed" at bounding box center [469, 118] width 45 height 10
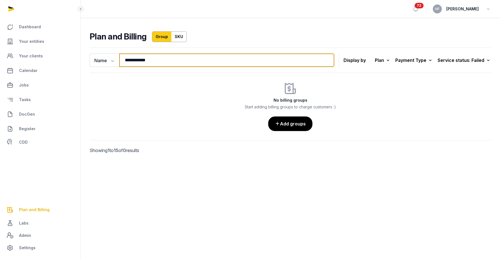
click at [326, 61] on input "**********" at bounding box center [226, 60] width 215 height 13
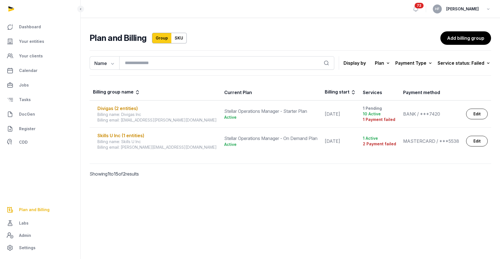
click at [473, 64] on div "Service status: Failed" at bounding box center [465, 63] width 54 height 8
click at [481, 77] on div "All" at bounding box center [469, 78] width 45 height 10
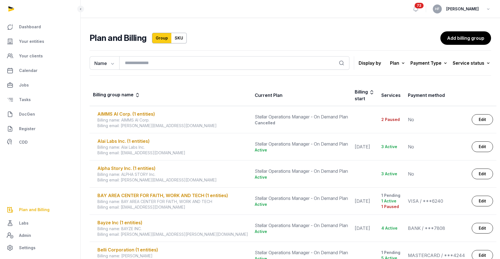
click at [471, 66] on div "Service status" at bounding box center [472, 63] width 38 height 8
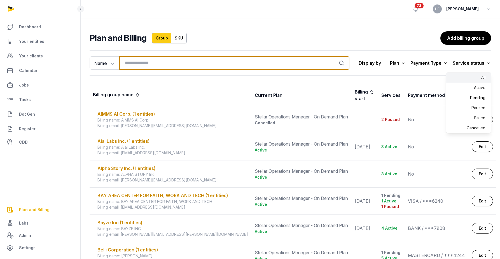
click at [188, 60] on input "search" at bounding box center [234, 62] width 230 height 13
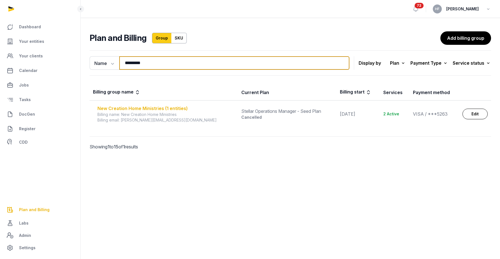
type input "*********"
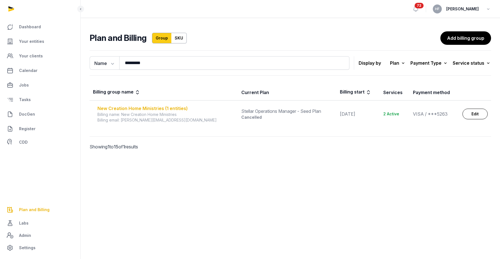
click at [175, 108] on div "New Creation Home Ministries (1 entities)" at bounding box center [166, 108] width 137 height 7
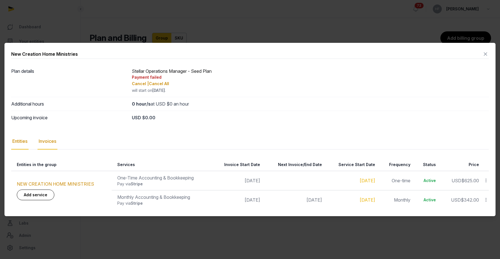
click at [48, 139] on div "Invoices" at bounding box center [48, 141] width 20 height 16
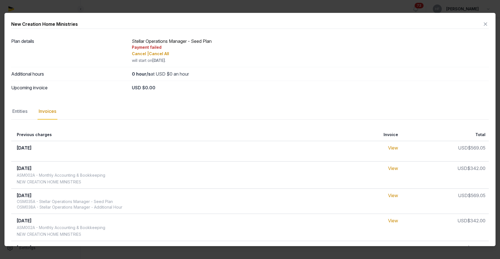
click at [484, 23] on icon at bounding box center [486, 24] width 7 height 9
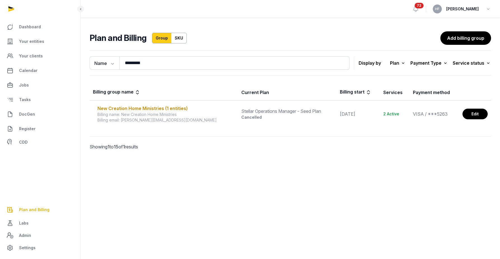
click at [469, 114] on link "Edit" at bounding box center [475, 114] width 25 height 11
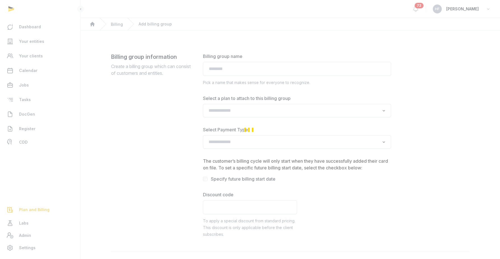
type input "**********"
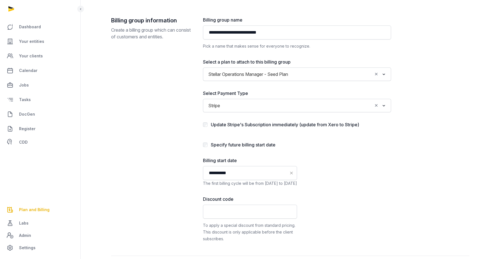
scroll to position [42, 0]
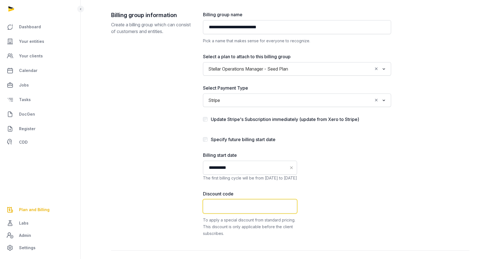
click at [250, 206] on input "text" at bounding box center [250, 207] width 94 height 14
type input "*"
click at [222, 117] on label "Update Stripe's Subscription immediately (update from Xero to Stripe)" at bounding box center [285, 120] width 149 height 6
drag, startPoint x: 247, startPoint y: 203, endPoint x: 163, endPoint y: 203, distance: 83.8
click at [166, 203] on div "**********" at bounding box center [290, 131] width 359 height 240
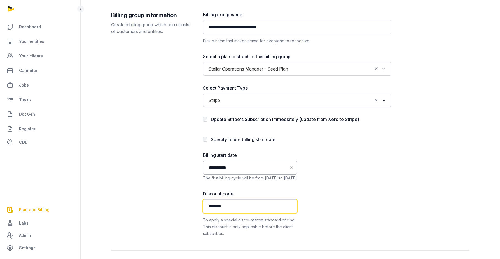
type input "*******"
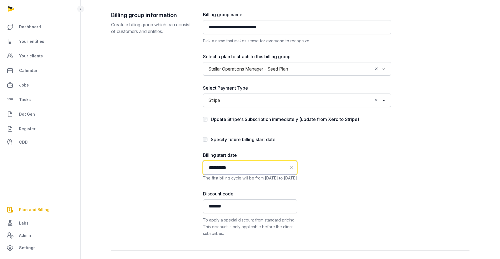
click at [229, 171] on input "**********" at bounding box center [250, 168] width 94 height 14
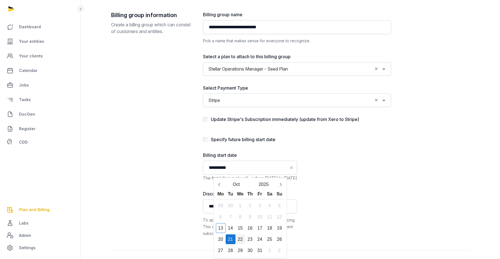
click at [240, 238] on div "22" at bounding box center [241, 240] width 10 height 10
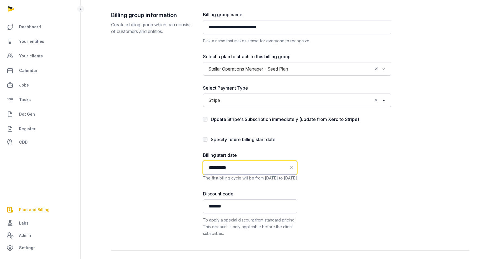
click at [244, 169] on input "**********" at bounding box center [250, 168] width 94 height 14
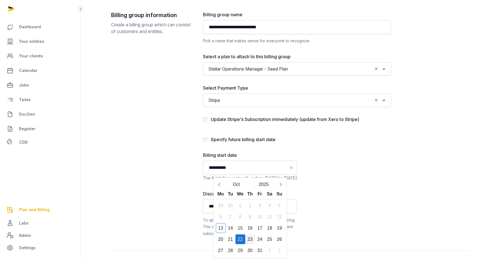
click at [251, 241] on div "23" at bounding box center [250, 240] width 10 height 10
type input "**********"
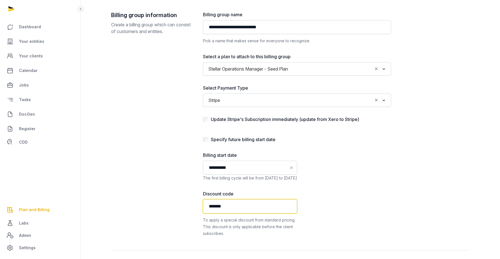
click at [236, 208] on input "*******" at bounding box center [250, 207] width 94 height 14
drag, startPoint x: 236, startPoint y: 208, endPoint x: 188, endPoint y: 204, distance: 48.4
click at [188, 204] on div "**********" at bounding box center [290, 131] width 359 height 240
click at [188, 200] on div "Billing group information Create a billing group which can consist of customers…" at bounding box center [152, 124] width 83 height 226
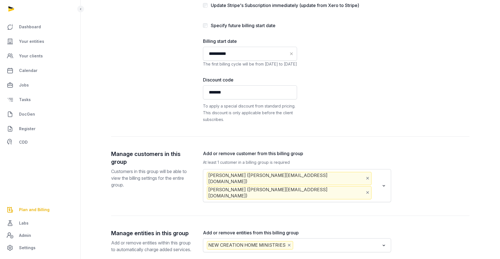
scroll to position [193, 0]
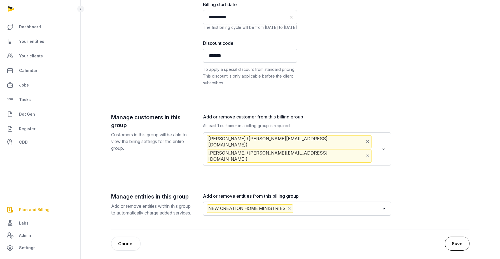
click at [460, 237] on button "Save" at bounding box center [457, 244] width 25 height 14
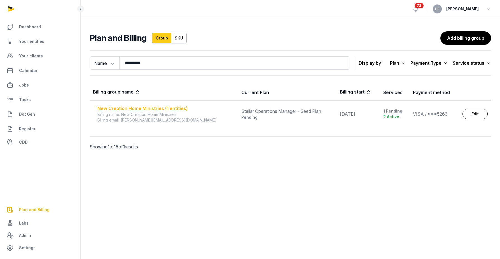
click at [151, 108] on div "New Creation Home Ministries (1 entities)" at bounding box center [166, 108] width 137 height 7
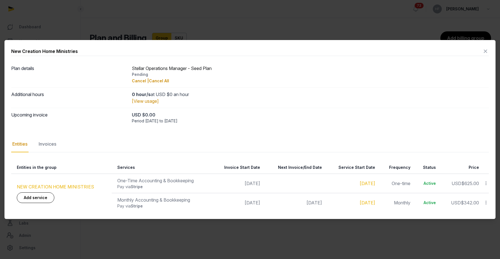
click at [83, 187] on link "NEW CREATION HOME MINISTRIES" at bounding box center [55, 187] width 77 height 6
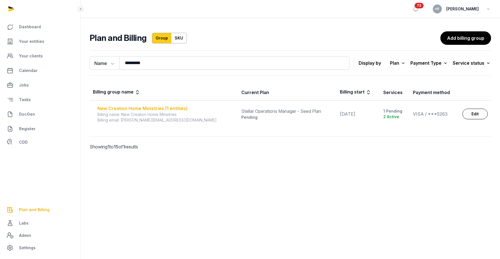
click at [168, 110] on div "New Creation Home Ministries (1 entities)" at bounding box center [166, 108] width 137 height 7
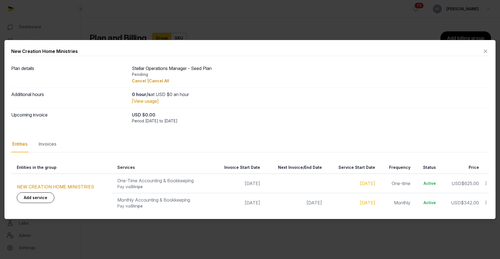
click at [62, 143] on nav "Entities Invoices" at bounding box center [250, 144] width 478 height 16
click at [58, 143] on nav "Entities Invoices" at bounding box center [250, 144] width 478 height 16
click at [48, 145] on div "Invoices" at bounding box center [48, 144] width 20 height 16
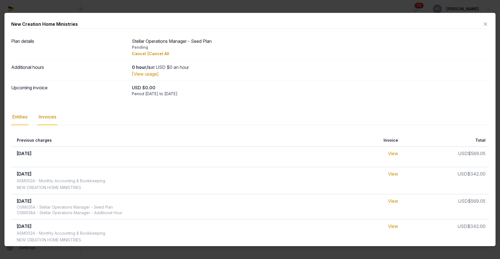
click at [22, 117] on div "Entities" at bounding box center [19, 117] width 17 height 16
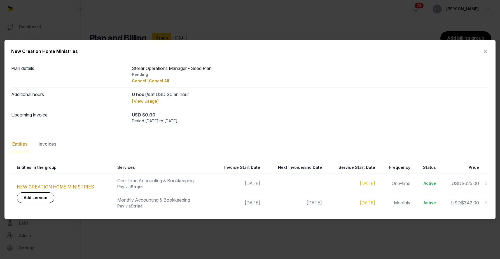
drag, startPoint x: 132, startPoint y: 120, endPoint x: 208, endPoint y: 120, distance: 76.2
click at [208, 120] on div "Period [DATE] to [DATE]" at bounding box center [311, 121] width 358 height 6
click at [482, 51] on div "New Creation Home Ministries" at bounding box center [250, 51] width 478 height 9
click at [485, 51] on icon at bounding box center [486, 51] width 7 height 9
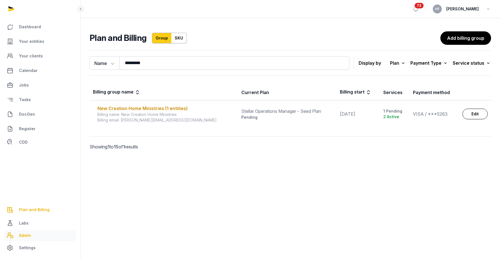
click at [14, 238] on link "Admin" at bounding box center [39, 235] width 71 height 11
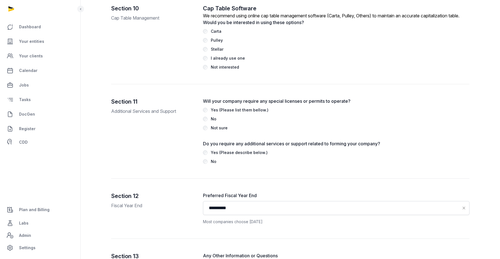
scroll to position [1572, 0]
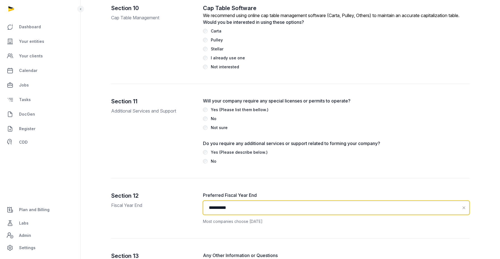
click at [246, 208] on input "**********" at bounding box center [336, 208] width 267 height 14
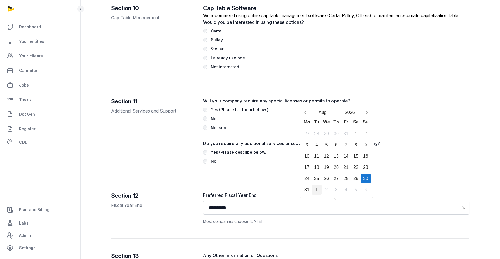
click at [317, 186] on div "1" at bounding box center [317, 190] width 10 height 10
type input "**********"
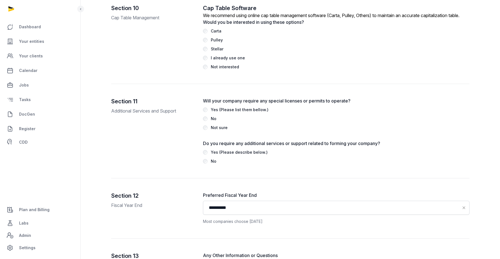
scroll to position [1670, 0]
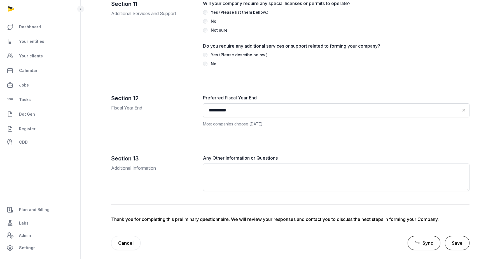
click at [465, 236] on button "Save" at bounding box center [457, 243] width 25 height 14
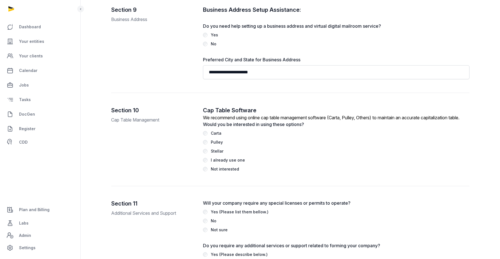
scroll to position [1670, 0]
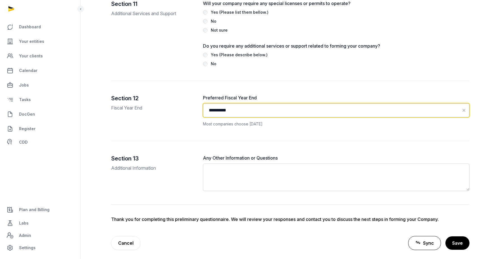
click at [239, 108] on input "**********" at bounding box center [336, 110] width 267 height 14
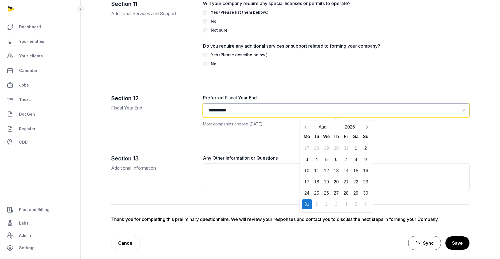
click at [247, 109] on input "**********" at bounding box center [336, 110] width 267 height 14
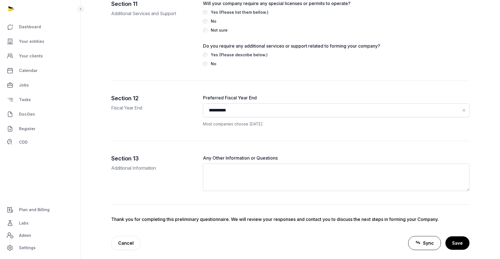
click at [267, 94] on label "Preferred Fiscal Year End" at bounding box center [336, 97] width 267 height 7
click at [426, 240] on span "Sync" at bounding box center [428, 243] width 11 height 7
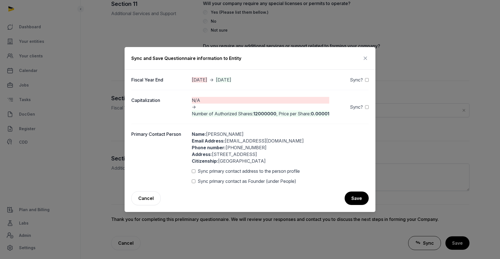
click at [362, 59] on icon at bounding box center [365, 58] width 7 height 9
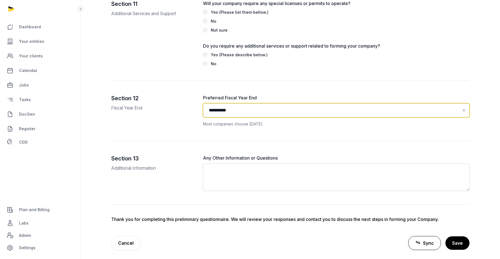
click at [262, 108] on input "**********" at bounding box center [336, 110] width 267 height 14
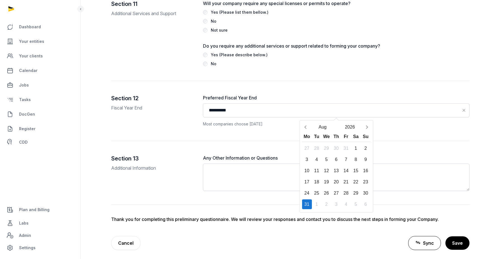
click at [425, 217] on div "Thank you for completing this preliminary questionnaire. We will review your re…" at bounding box center [290, 219] width 359 height 7
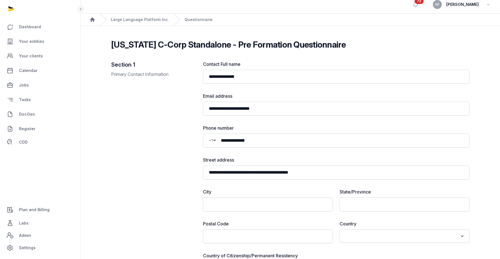
scroll to position [0, 0]
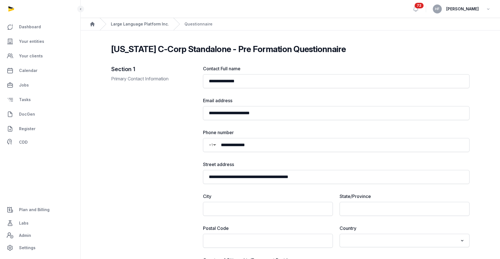
click at [137, 23] on link "Large Language Platform Inc." at bounding box center [140, 24] width 58 height 6
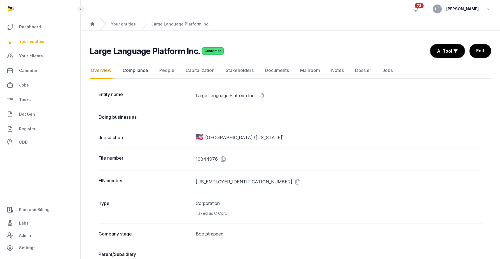
click at [138, 69] on link "Compliance" at bounding box center [136, 70] width 28 height 16
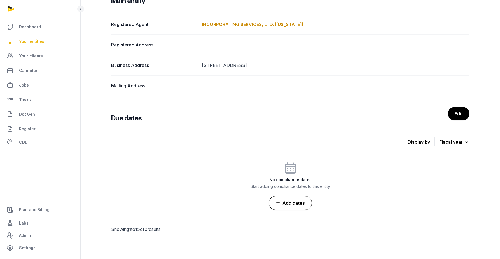
scroll to position [94, 0]
click at [300, 203] on link "Add dates" at bounding box center [290, 203] width 43 height 14
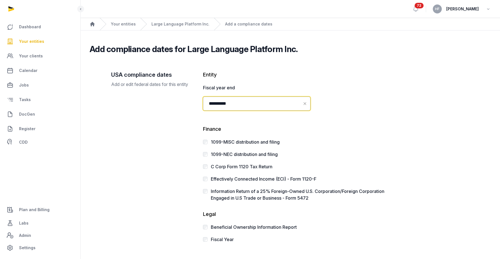
click at [248, 103] on input "**********" at bounding box center [257, 104] width 108 height 14
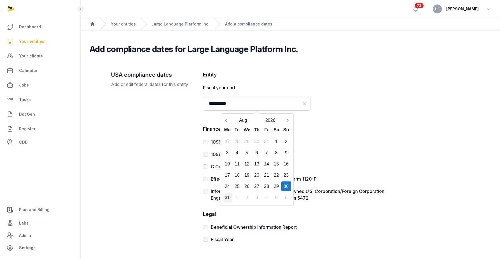
click at [227, 195] on div "31" at bounding box center [228, 198] width 10 height 10
type input "**********"
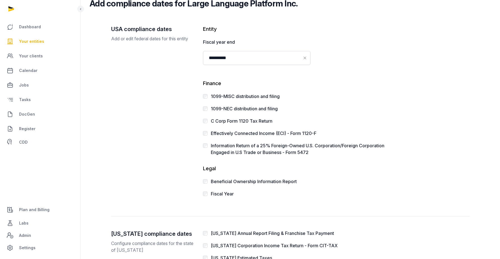
scroll to position [106, 0]
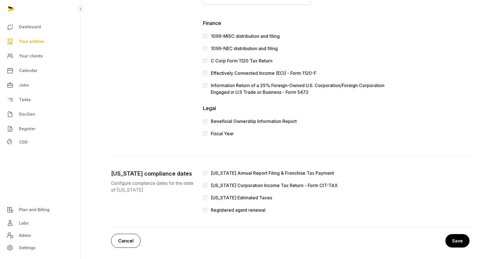
click at [137, 239] on link "Cancel" at bounding box center [125, 241] width 29 height 14
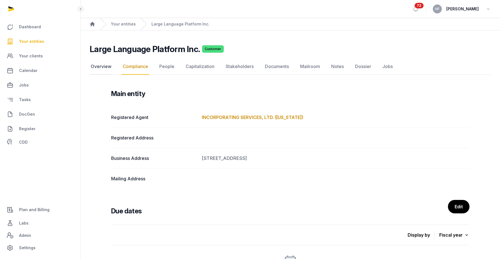
click at [104, 67] on link "Overview" at bounding box center [101, 67] width 23 height 16
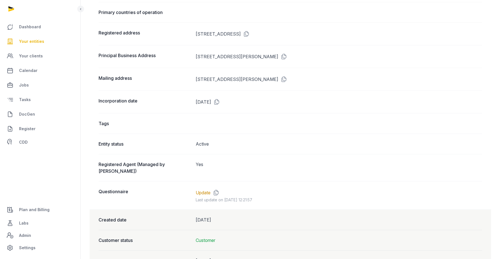
scroll to position [445, 0]
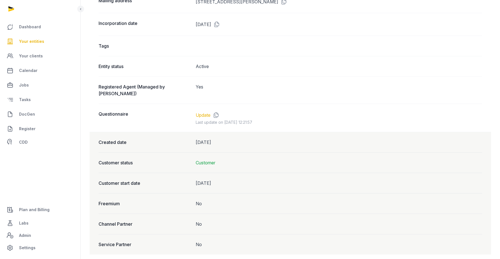
click at [209, 112] on link "Update" at bounding box center [203, 115] width 15 height 7
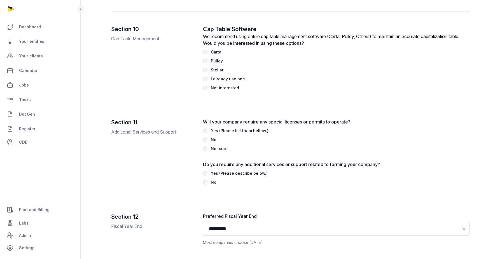
scroll to position [1670, 0]
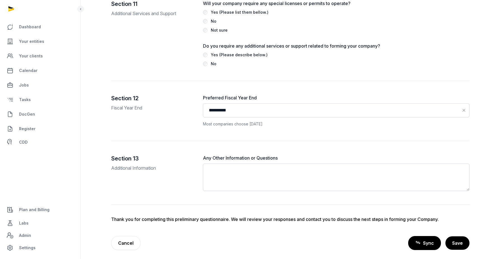
click at [422, 241] on link "Sync" at bounding box center [425, 243] width 33 height 14
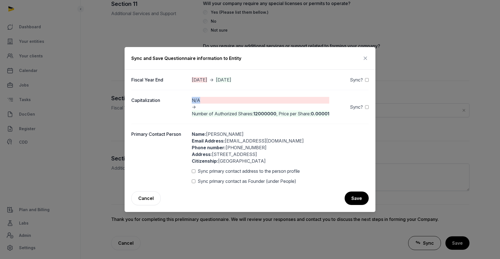
drag, startPoint x: 193, startPoint y: 101, endPoint x: 217, endPoint y: 100, distance: 24.7
click at [217, 100] on div "N/A" at bounding box center [261, 100] width 138 height 7
drag, startPoint x: 207, startPoint y: 114, endPoint x: 265, endPoint y: 114, distance: 57.2
click at [264, 114] on div "Number of Authorized Shares: 12000000 , Price per Share: 0.00001" at bounding box center [261, 113] width 138 height 7
click at [300, 111] on div "Number of Authorized Shares: 12000000 , Price per Share: 0.00001" at bounding box center [261, 113] width 138 height 7
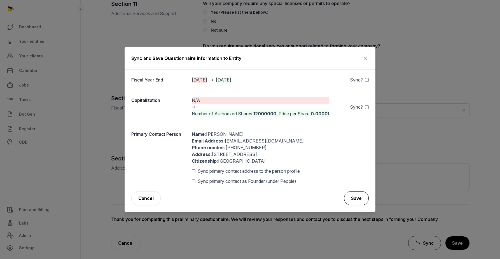
click at [360, 200] on button "Save" at bounding box center [356, 198] width 25 height 14
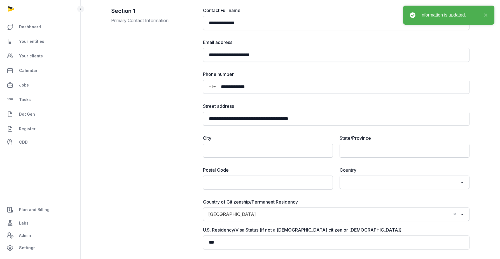
scroll to position [0, 0]
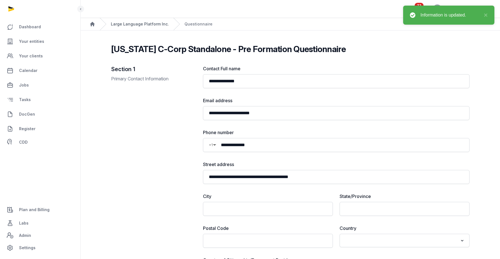
click at [129, 24] on link "Large Language Platform Inc." at bounding box center [140, 24] width 58 height 6
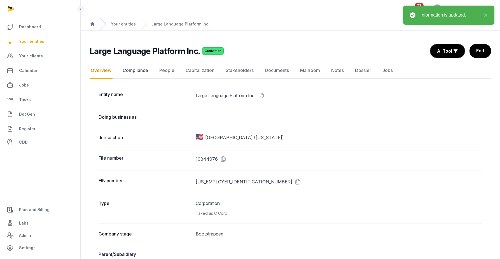
click at [145, 71] on link "Compliance" at bounding box center [136, 70] width 28 height 16
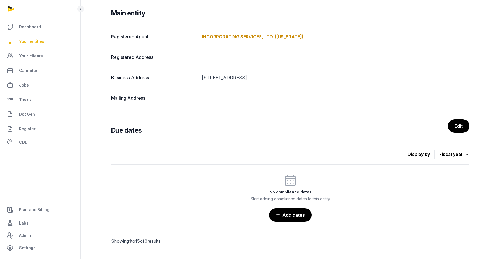
scroll to position [93, 0]
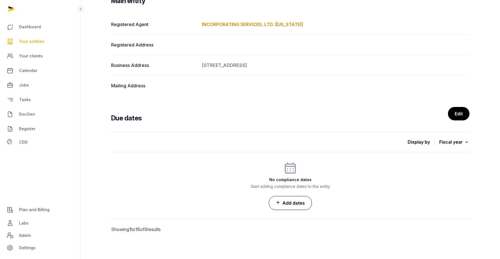
click at [296, 206] on link "Add dates" at bounding box center [290, 203] width 43 height 14
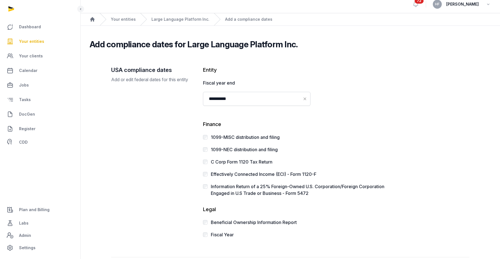
scroll to position [5, 0]
click at [266, 162] on label "C Corp Form 1120 Tax Return" at bounding box center [242, 162] width 62 height 6
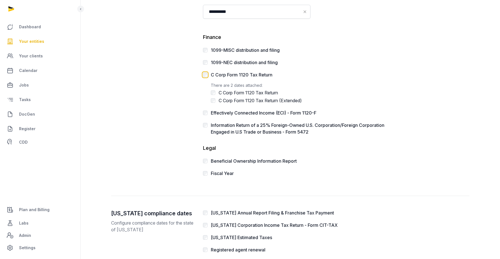
scroll to position [95, 0]
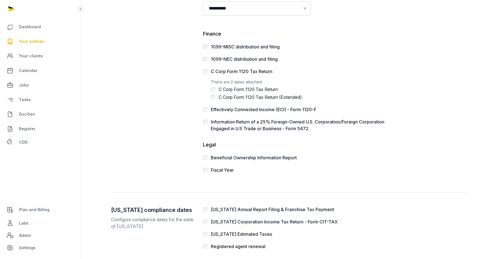
click at [225, 171] on label "Fiscal Year" at bounding box center [222, 170] width 23 height 6
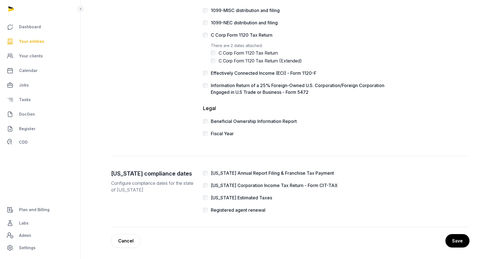
click at [265, 174] on label "[US_STATE] Annual Report Filing & Franchise Tax Payment" at bounding box center [272, 173] width 123 height 6
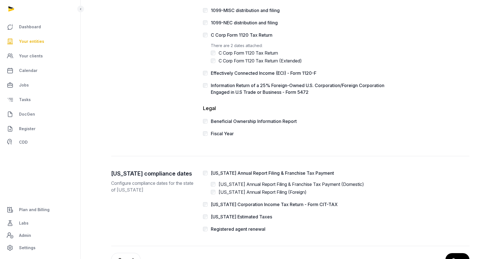
click at [260, 227] on label "Registered agent renewal" at bounding box center [238, 229] width 55 height 6
click at [454, 256] on button "Save" at bounding box center [457, 260] width 25 height 14
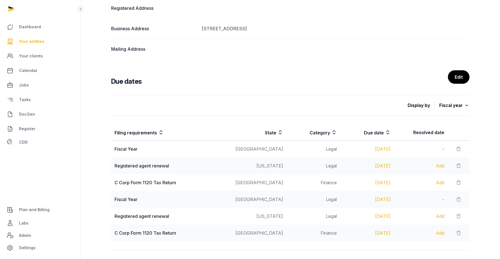
scroll to position [182, 0]
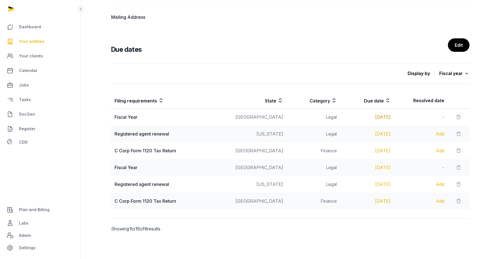
click at [374, 119] on div "[DATE]" at bounding box center [367, 117] width 47 height 7
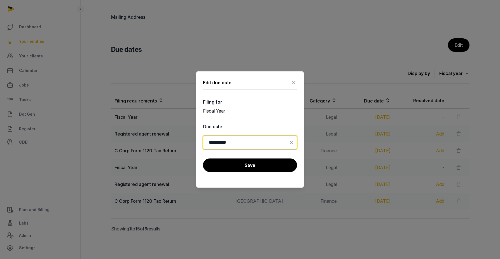
click at [266, 142] on input "**********" at bounding box center [250, 143] width 94 height 14
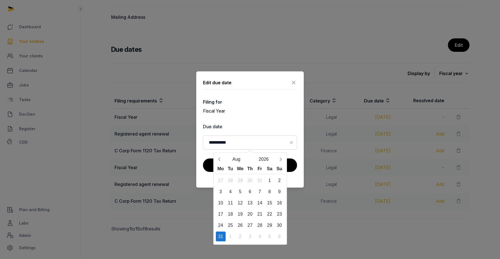
click at [221, 236] on div "31" at bounding box center [221, 237] width 10 height 10
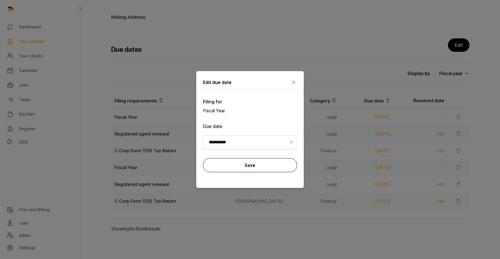
click at [245, 166] on button "Save" at bounding box center [250, 165] width 94 height 14
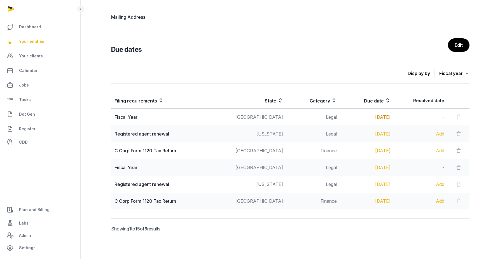
click at [376, 117] on div "[DATE]" at bounding box center [367, 117] width 47 height 7
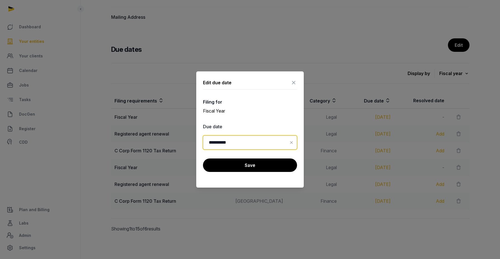
click at [246, 139] on input "**********" at bounding box center [250, 143] width 94 height 14
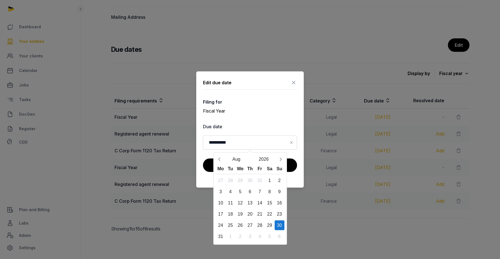
click at [283, 92] on div "**********" at bounding box center [250, 129] width 108 height 116
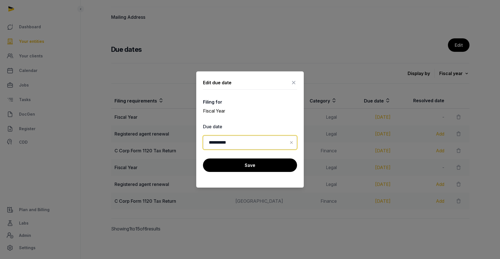
click at [261, 138] on input "**********" at bounding box center [250, 143] width 94 height 14
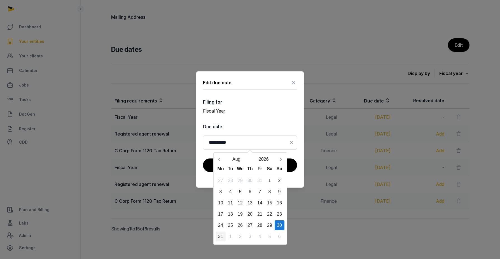
click at [222, 234] on div "31" at bounding box center [221, 237] width 10 height 10
type input "**********"
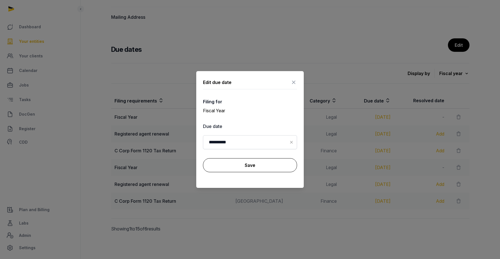
click at [251, 167] on button "Save" at bounding box center [250, 165] width 94 height 14
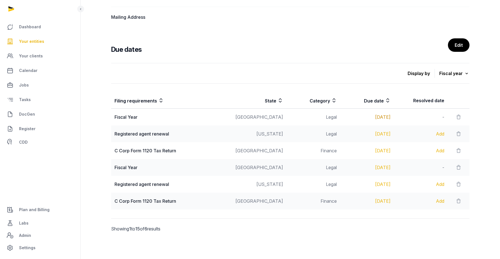
click at [380, 117] on div "[DATE]" at bounding box center [367, 117] width 47 height 7
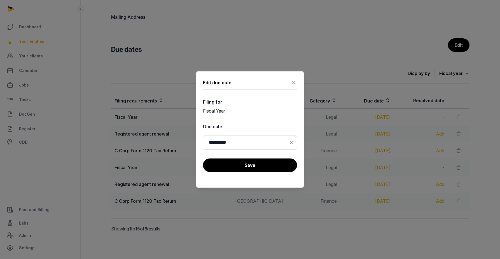
click at [294, 83] on icon at bounding box center [294, 82] width 7 height 9
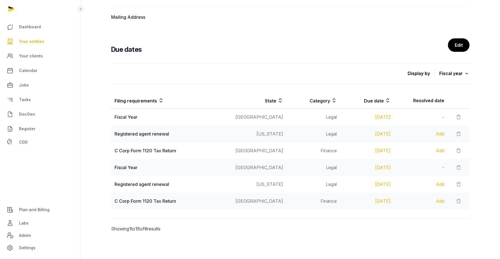
scroll to position [0, 0]
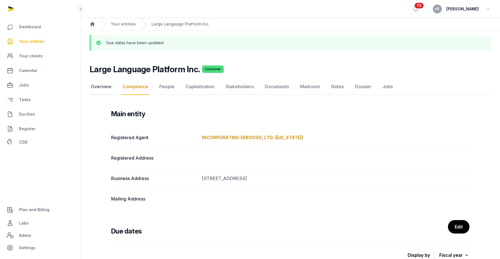
click at [95, 88] on link "Overview" at bounding box center [101, 87] width 23 height 16
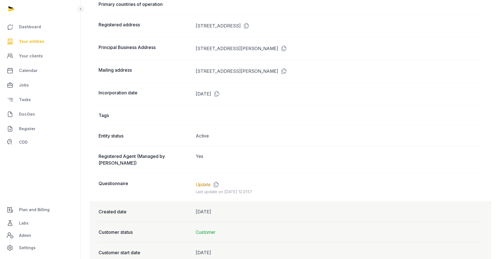
scroll to position [445, 0]
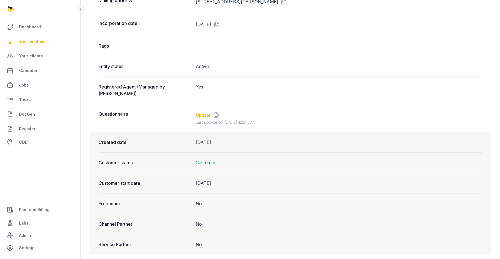
click at [202, 112] on link "Update" at bounding box center [203, 115] width 15 height 7
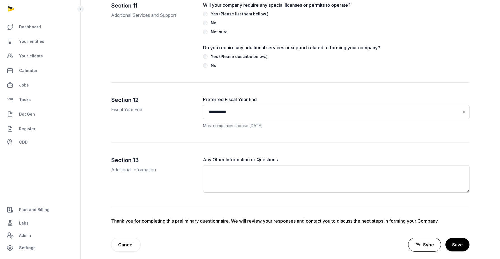
scroll to position [1670, 0]
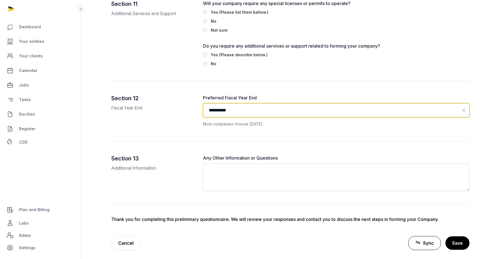
click at [252, 109] on input "**********" at bounding box center [336, 110] width 267 height 14
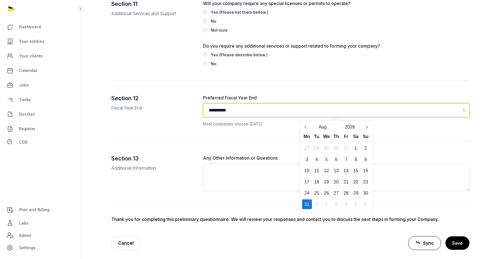
click at [273, 103] on input "**********" at bounding box center [336, 110] width 267 height 14
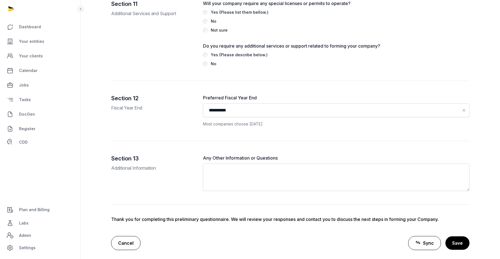
click at [129, 238] on link "Cancel" at bounding box center [125, 243] width 29 height 14
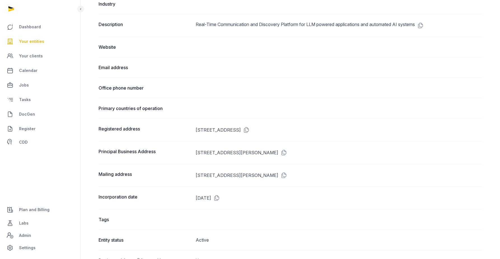
scroll to position [445, 0]
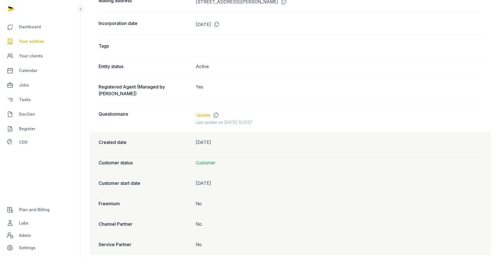
click at [208, 112] on link "Update" at bounding box center [203, 115] width 15 height 7
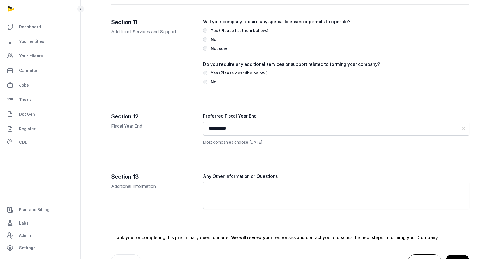
scroll to position [1670, 0]
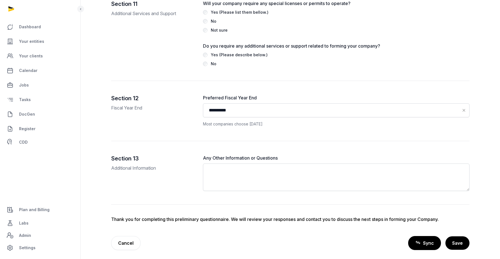
click at [430, 241] on span "Sync" at bounding box center [428, 243] width 11 height 7
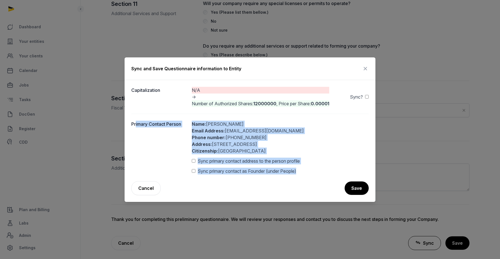
drag, startPoint x: 133, startPoint y: 122, endPoint x: 320, endPoint y: 174, distance: 193.9
click at [320, 174] on div "Primary Contact Person Name: [PERSON_NAME] Email Address: [EMAIL_ADDRESS][DOMAI…" at bounding box center [250, 148] width 238 height 68
click at [358, 185] on button "Save" at bounding box center [356, 188] width 25 height 14
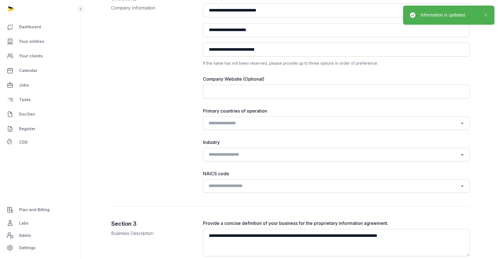
scroll to position [0, 0]
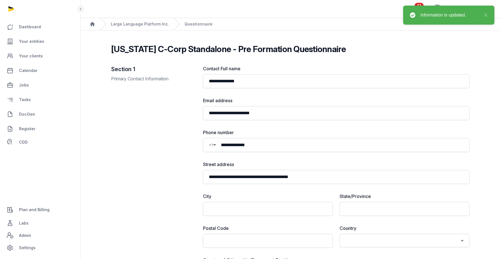
click at [144, 21] on div "Large Language Platform Inc." at bounding box center [134, 24] width 69 height 12
click at [144, 25] on link "Large Language Platform Inc." at bounding box center [140, 24] width 58 height 6
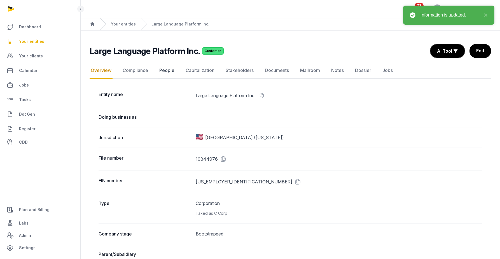
click at [166, 73] on link "People" at bounding box center [166, 70] width 17 height 16
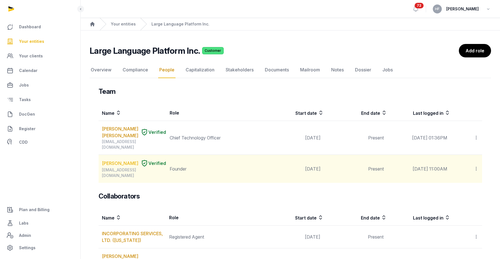
click at [113, 163] on link "[PERSON_NAME]" at bounding box center [120, 163] width 36 height 7
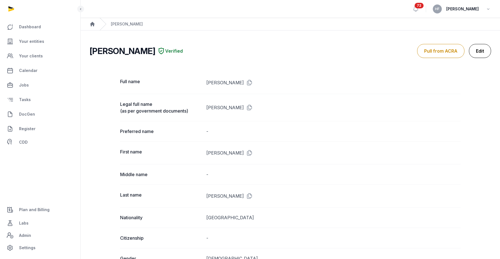
click at [479, 51] on link "Edit" at bounding box center [480, 51] width 22 height 14
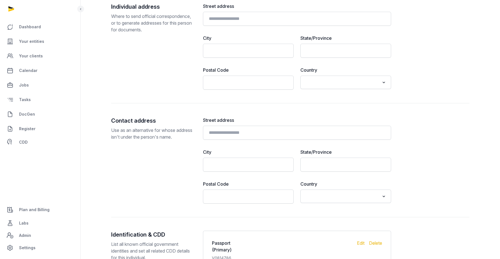
scroll to position [501, 0]
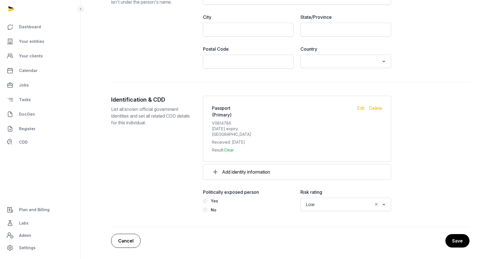
click at [122, 241] on link "Cancel" at bounding box center [125, 241] width 29 height 14
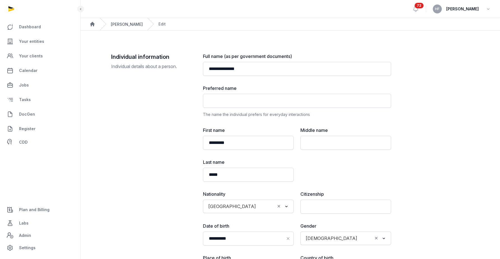
click at [121, 23] on link "[PERSON_NAME]" at bounding box center [127, 24] width 32 height 5
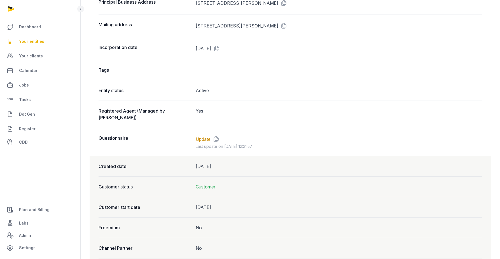
scroll to position [426, 0]
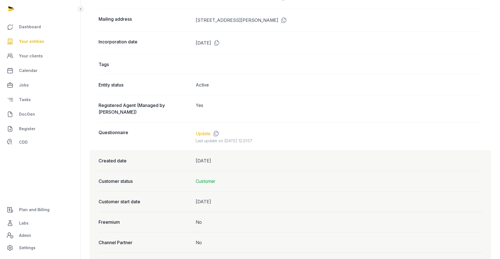
click at [200, 130] on link "Update" at bounding box center [203, 133] width 15 height 7
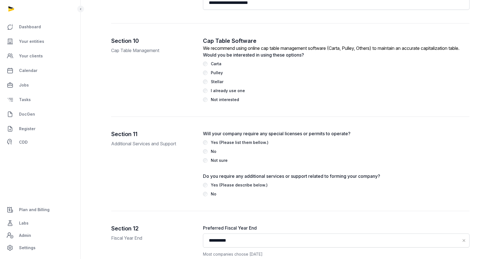
scroll to position [1670, 0]
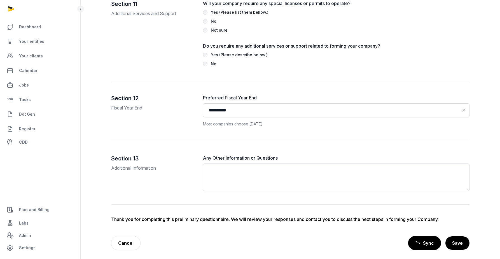
click at [428, 245] on link "Sync" at bounding box center [425, 243] width 33 height 14
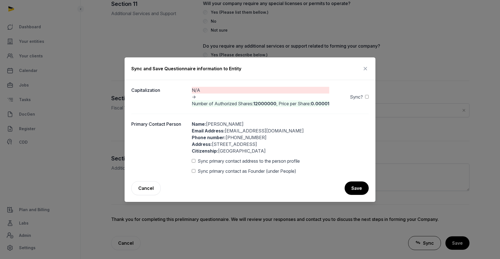
click at [199, 161] on span "Sync primary contact address to the person profile" at bounding box center [249, 161] width 102 height 7
click at [368, 66] on icon at bounding box center [365, 68] width 7 height 9
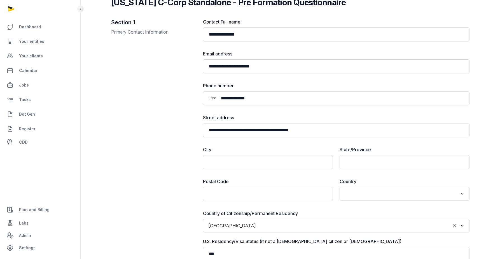
scroll to position [0, 0]
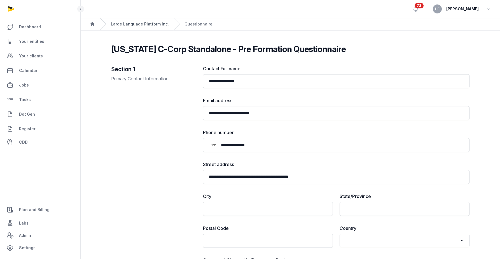
click at [130, 23] on link "Large Language Platform Inc." at bounding box center [140, 24] width 58 height 6
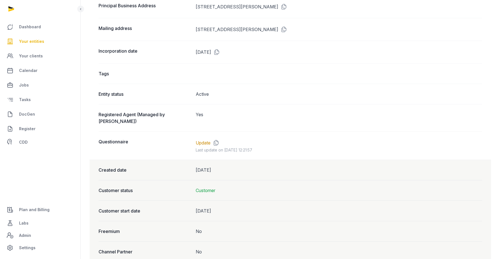
scroll to position [445, 0]
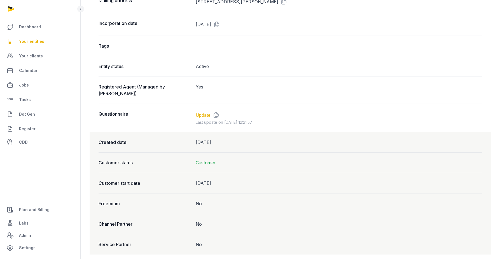
click at [203, 112] on link "Update" at bounding box center [203, 115] width 15 height 7
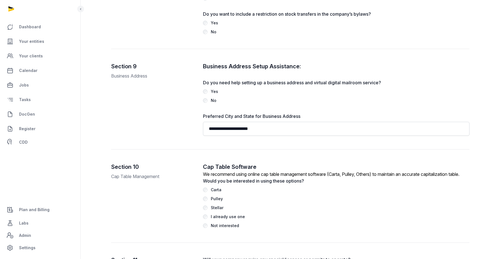
scroll to position [1426, 0]
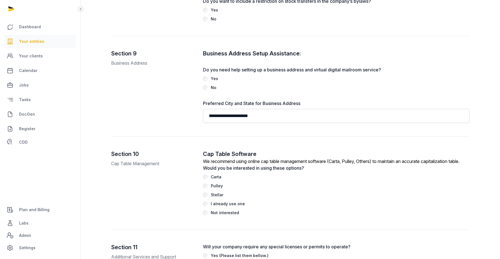
click at [41, 44] on span "Your entities" at bounding box center [31, 41] width 25 height 7
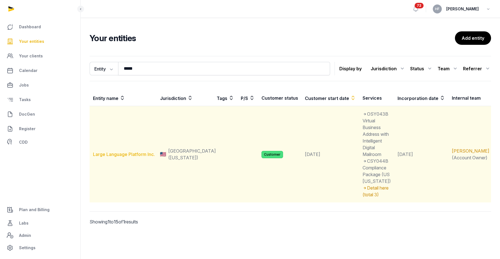
click at [136, 152] on link "Large Language Platform Inc." at bounding box center [124, 155] width 62 height 6
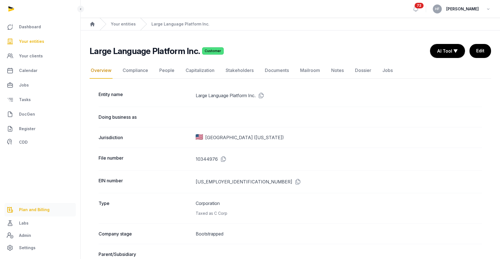
click at [39, 210] on span "Plan and Billing" at bounding box center [34, 210] width 31 height 7
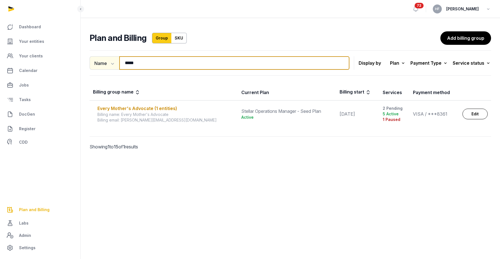
drag, startPoint x: 151, startPoint y: 62, endPoint x: 114, endPoint y: 58, distance: 37.8
click at [116, 58] on div "Name Name Email ***** Search" at bounding box center [220, 62] width 260 height 13
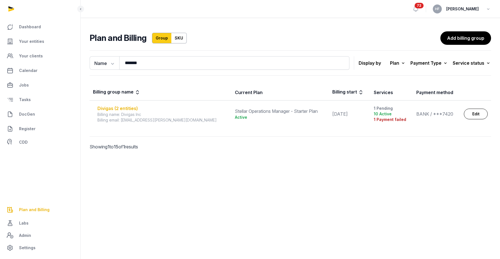
click at [133, 109] on div "Divigas (2 entities)" at bounding box center [163, 108] width 131 height 7
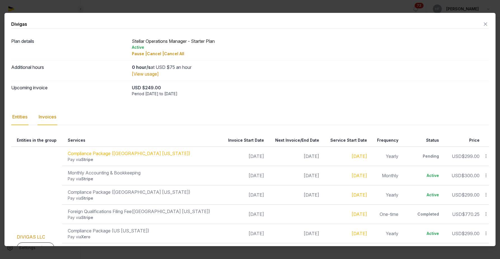
click at [53, 120] on div "Invoices" at bounding box center [48, 117] width 20 height 16
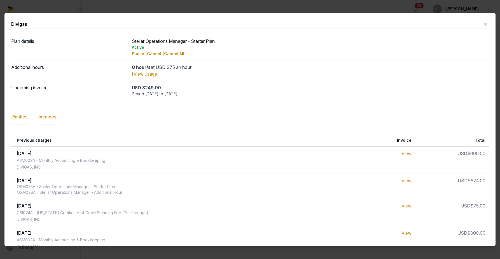
click at [25, 117] on div "Entities" at bounding box center [19, 117] width 17 height 16
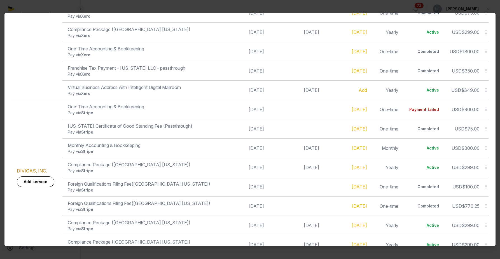
scroll to position [255, 0]
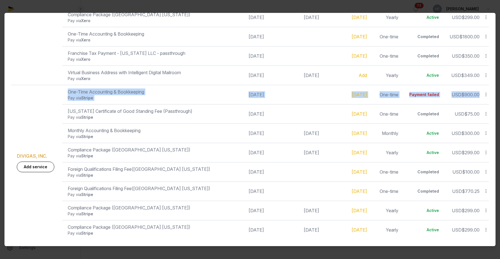
drag, startPoint x: 70, startPoint y: 92, endPoint x: 472, endPoint y: 100, distance: 402.8
click at [472, 101] on tr "DIVIGAS, INC. Add service One-Time Accounting & Bookkeeping Pay via Stripe [DAT…" at bounding box center [250, 94] width 478 height 19
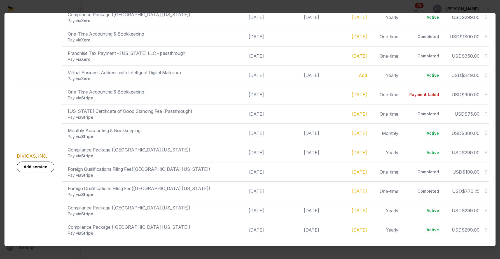
click at [298, 117] on td at bounding box center [295, 114] width 55 height 19
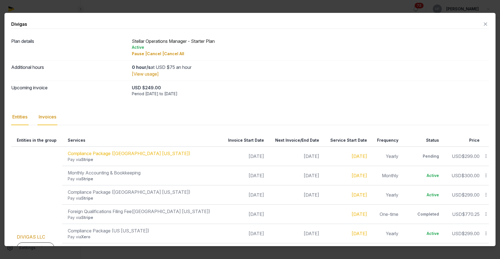
click at [50, 120] on div "Invoices" at bounding box center [48, 117] width 20 height 16
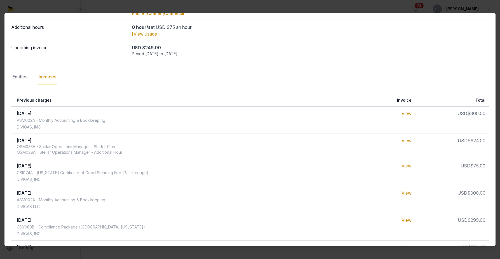
scroll to position [40, 0]
click at [15, 78] on div "Entities" at bounding box center [19, 77] width 17 height 16
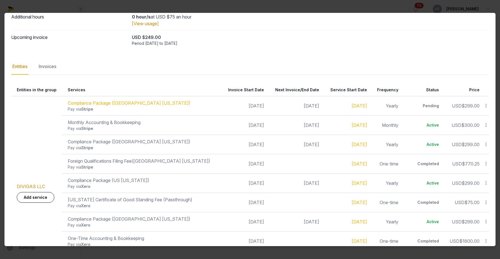
scroll to position [0, 0]
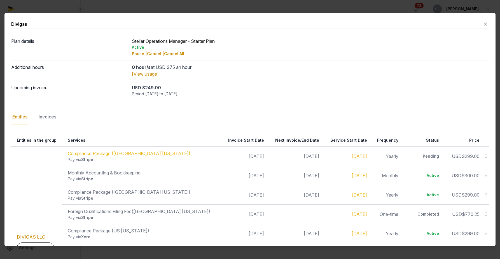
click at [484, 24] on icon at bounding box center [486, 24] width 7 height 9
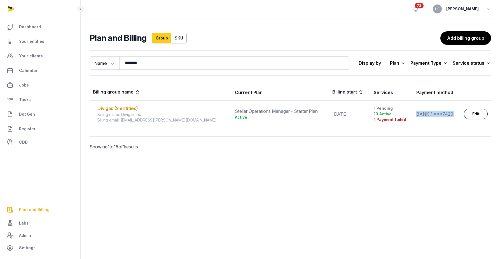
drag, startPoint x: 407, startPoint y: 114, endPoint x: 458, endPoint y: 114, distance: 51.0
click at [458, 114] on tr "Divigas (2 entities) Billing name: Divigas Inc Billing email: [EMAIL_ADDRESS][P…" at bounding box center [291, 114] width 402 height 27
click at [134, 106] on div "Divigas (2 entities)" at bounding box center [163, 108] width 131 height 7
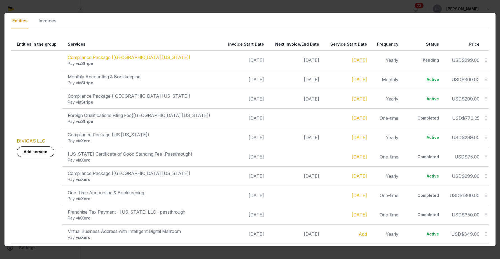
scroll to position [95, 0]
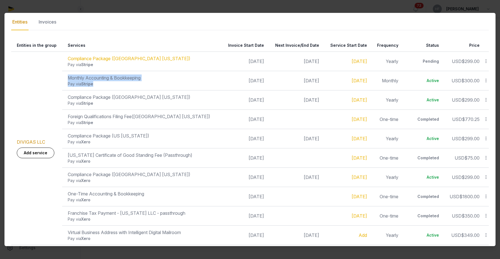
drag, startPoint x: 70, startPoint y: 76, endPoint x: 124, endPoint y: 87, distance: 54.7
click at [124, 87] on td "Monthly Accounting & Bookkeeping Pay via Stripe" at bounding box center [141, 80] width 159 height 19
click at [50, 16] on div "Invoices" at bounding box center [48, 22] width 20 height 16
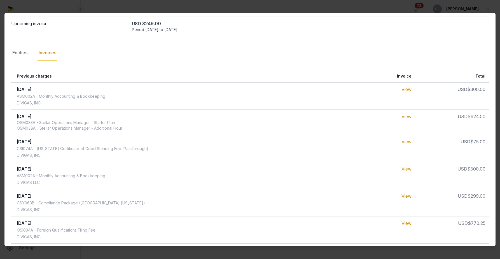
scroll to position [64, 0]
click at [20, 50] on div "Entities" at bounding box center [19, 53] width 17 height 16
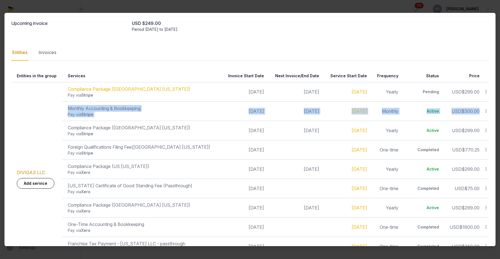
drag, startPoint x: 70, startPoint y: 108, endPoint x: 484, endPoint y: 118, distance: 414.8
click at [484, 118] on tr "Monthly Accounting & Bookkeeping Pay via Stripe [DATE] [DATE] [DATE] Monthly Ac…" at bounding box center [250, 111] width 478 height 19
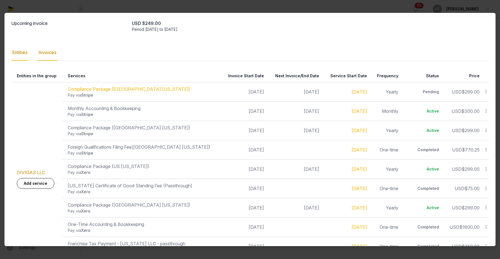
click at [51, 52] on div "Invoices" at bounding box center [48, 53] width 20 height 16
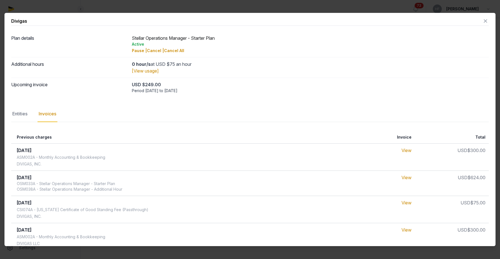
scroll to position [0, 0]
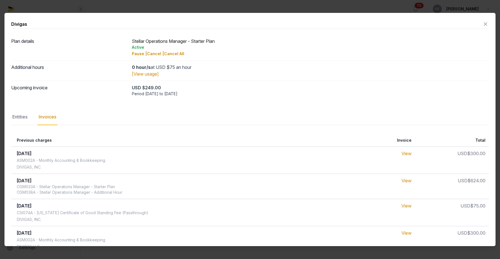
click at [483, 23] on icon at bounding box center [486, 24] width 7 height 9
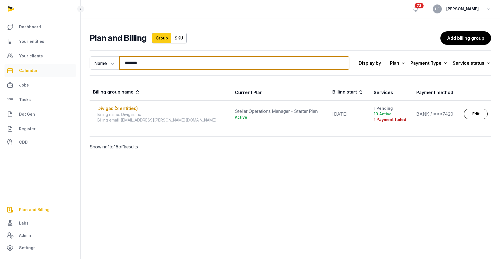
drag, startPoint x: 156, startPoint y: 65, endPoint x: 51, endPoint y: 65, distance: 105.1
click at [51, 65] on div "Dashboard Your entities Your clients Calendar Jobs Tasks DocGen Register CDD Pl…" at bounding box center [250, 129] width 500 height 259
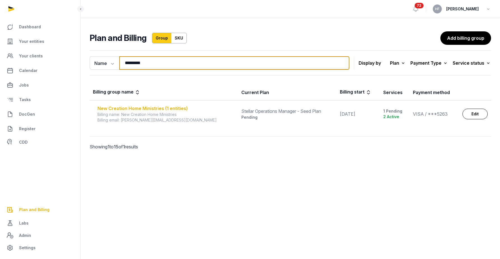
type input "*********"
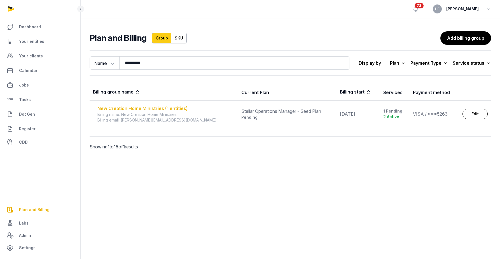
click at [123, 109] on div "New Creation Home Ministries (1 entities)" at bounding box center [166, 108] width 137 height 7
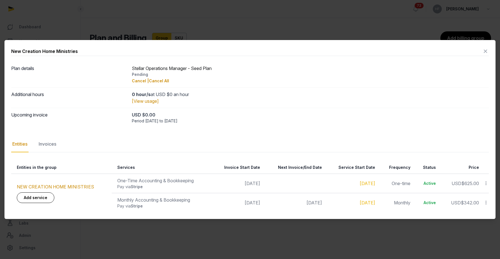
click at [486, 51] on icon at bounding box center [486, 51] width 7 height 9
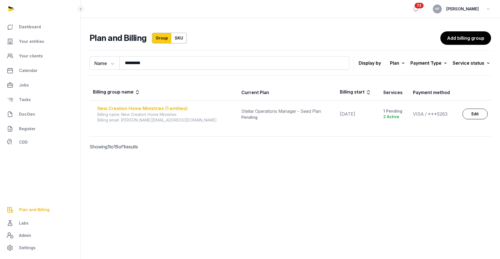
click at [177, 108] on div "New Creation Home Ministries (1 entities)" at bounding box center [166, 108] width 137 height 7
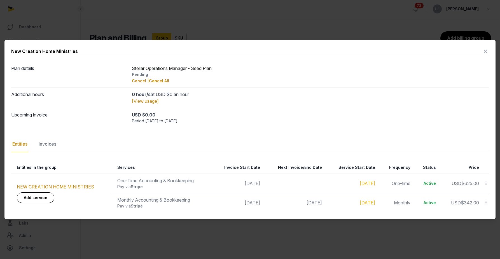
click at [52, 144] on div "Invoices" at bounding box center [48, 144] width 20 height 16
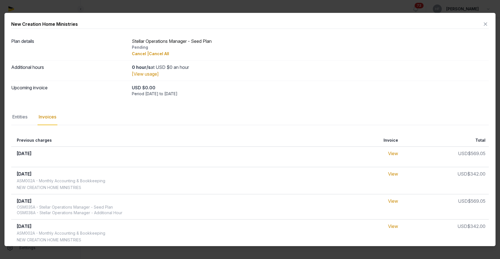
click at [22, 117] on div "Entities" at bounding box center [19, 117] width 17 height 16
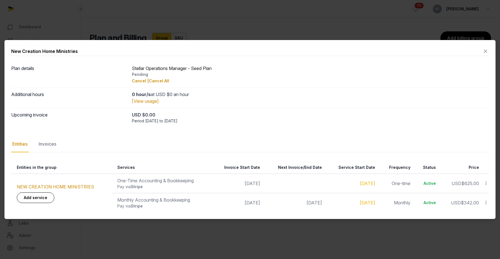
click at [488, 50] on icon at bounding box center [486, 51] width 7 height 9
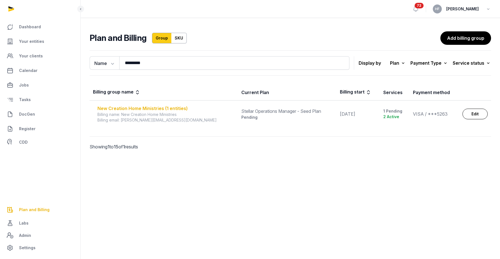
click at [180, 108] on div "New Creation Home Ministries (1 entities)" at bounding box center [166, 108] width 137 height 7
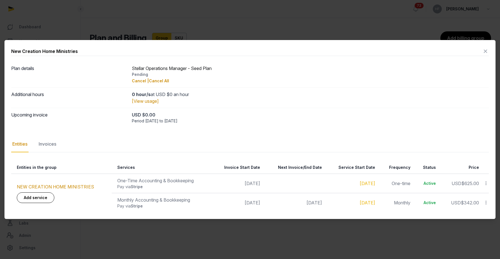
drag, startPoint x: 129, startPoint y: 122, endPoint x: 204, endPoint y: 123, distance: 74.8
click at [204, 123] on div "Upcoming invoice USD $0.00 Period [DATE] to [DATE]" at bounding box center [250, 117] width 478 height 19
click at [41, 147] on div "Invoices" at bounding box center [48, 144] width 20 height 16
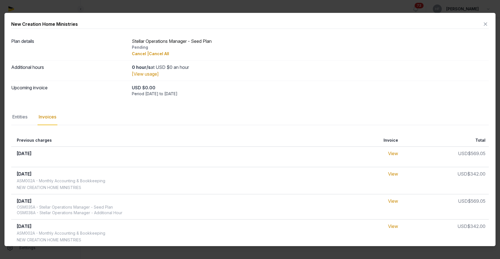
click at [485, 23] on icon at bounding box center [486, 24] width 7 height 9
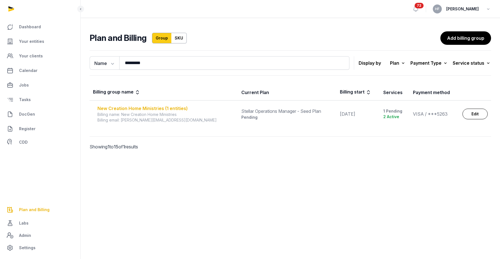
click at [175, 108] on div "New Creation Home Ministries (1 entities)" at bounding box center [166, 108] width 137 height 7
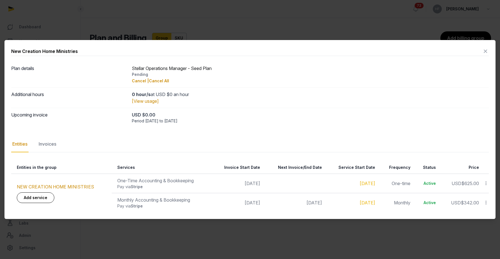
click at [488, 49] on icon at bounding box center [486, 51] width 7 height 9
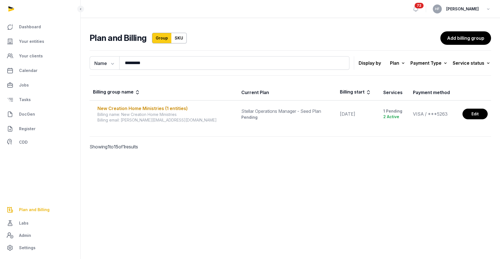
click at [478, 114] on link "Edit" at bounding box center [475, 114] width 25 height 11
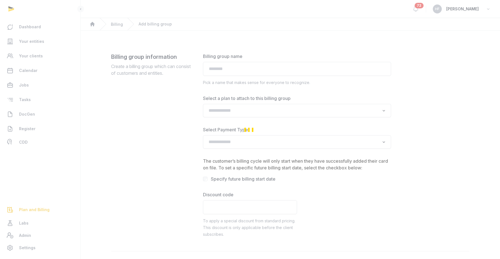
type input "**********"
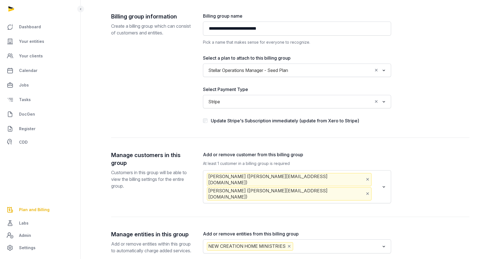
scroll to position [78, 0]
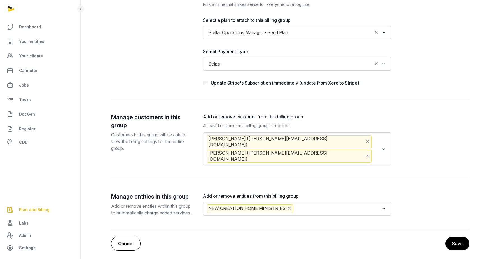
click at [126, 243] on link "Cancel" at bounding box center [125, 244] width 29 height 14
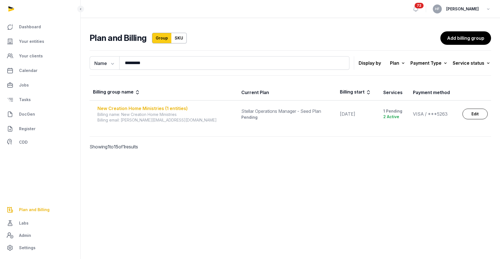
click at [138, 107] on div "New Creation Home Ministries (1 entities)" at bounding box center [166, 108] width 137 height 7
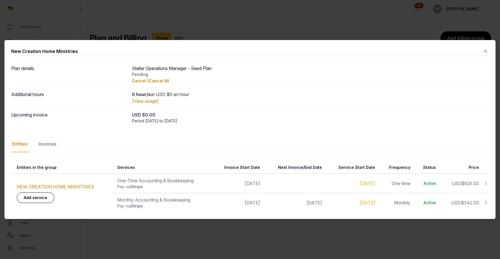
click at [487, 51] on icon at bounding box center [486, 51] width 7 height 9
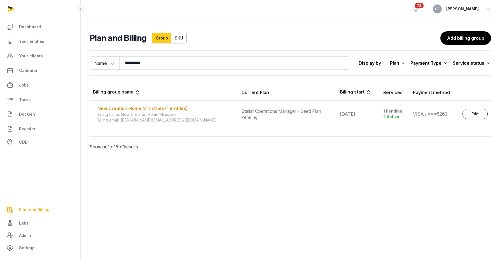
drag, startPoint x: 326, startPoint y: 113, endPoint x: 362, endPoint y: 113, distance: 35.6
click at [362, 113] on td "[DATE]" at bounding box center [358, 114] width 43 height 27
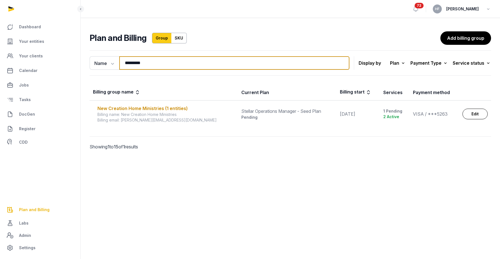
click at [342, 62] on input "*********" at bounding box center [234, 62] width 230 height 13
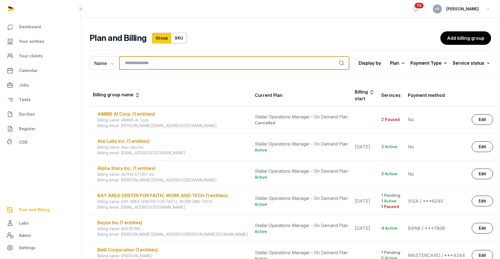
click at [168, 62] on input "search" at bounding box center [234, 62] width 230 height 13
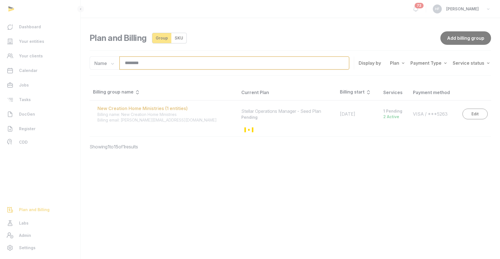
type input "*********"
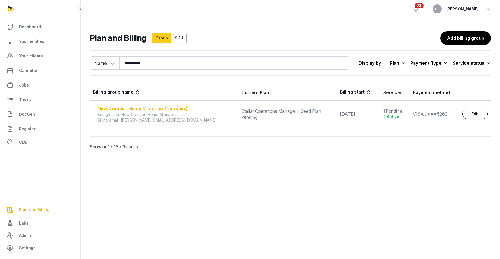
click at [176, 108] on div "New Creation Home Ministries (1 entities)" at bounding box center [166, 108] width 137 height 7
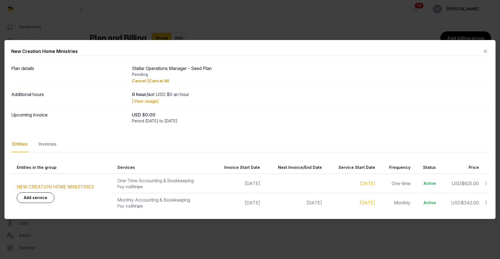
click at [486, 52] on icon at bounding box center [486, 51] width 7 height 9
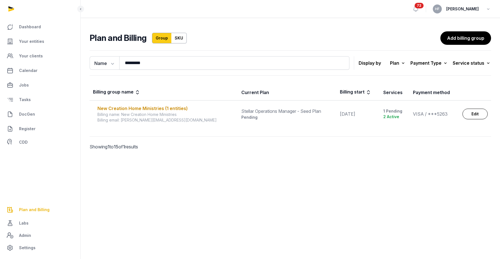
drag, startPoint x: 326, startPoint y: 113, endPoint x: 353, endPoint y: 114, distance: 26.9
click at [353, 114] on td "[DATE]" at bounding box center [358, 114] width 43 height 27
click at [337, 116] on td "[DATE]" at bounding box center [358, 114] width 43 height 27
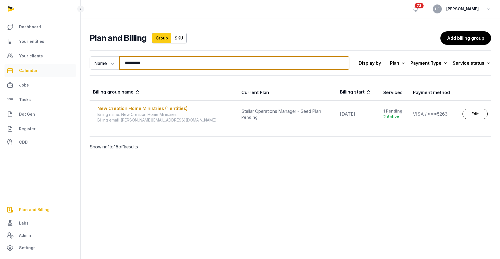
drag, startPoint x: 154, startPoint y: 66, endPoint x: 74, endPoint y: 66, distance: 80.4
click at [76, 66] on div "Dashboard Your entities Your clients Calendar Jobs Tasks DocGen Register CDD Pl…" at bounding box center [250, 129] width 500 height 259
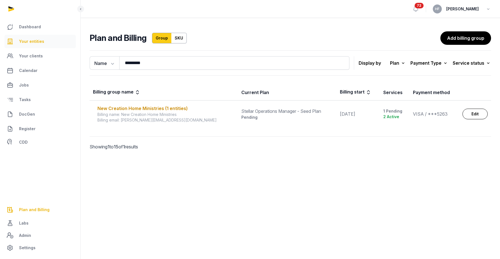
click at [42, 40] on span "Your entities" at bounding box center [31, 41] width 25 height 7
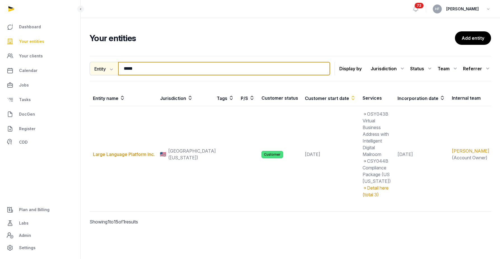
drag, startPoint x: 142, startPoint y: 72, endPoint x: 92, endPoint y: 66, distance: 49.7
click at [99, 66] on div "Entity Entity People Tags Services ***** Search" at bounding box center [210, 68] width 241 height 13
type input "*"
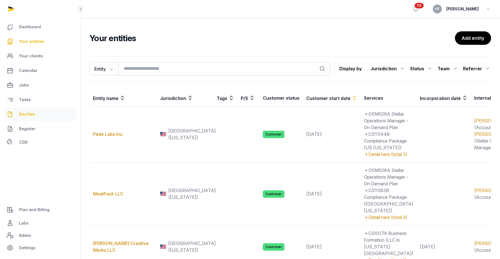
click at [29, 115] on span "DocGen" at bounding box center [27, 114] width 16 height 7
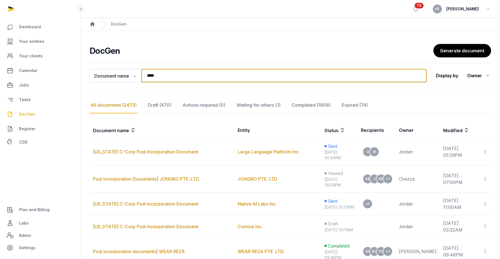
drag, startPoint x: 173, startPoint y: 76, endPoint x: 80, endPoint y: 76, distance: 93.0
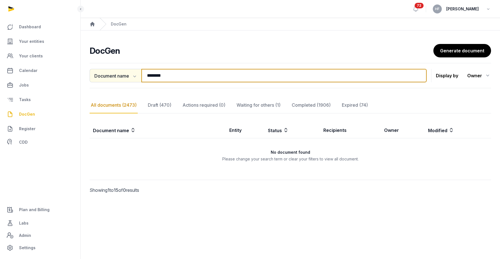
type input "********"
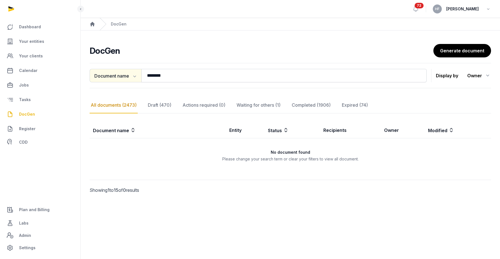
click at [136, 77] on icon "button" at bounding box center [134, 76] width 6 height 6
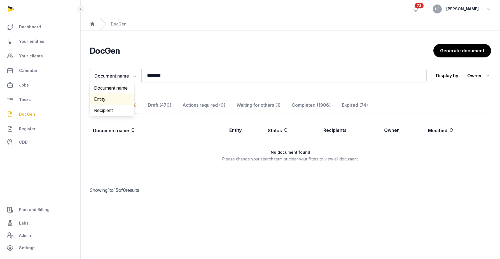
click at [123, 97] on div "Entity" at bounding box center [112, 99] width 45 height 11
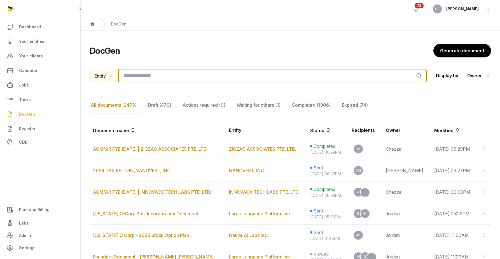
drag, startPoint x: 177, startPoint y: 76, endPoint x: 110, endPoint y: 76, distance: 67.3
click at [114, 76] on div "Entity Document name Entity Recipient Search" at bounding box center [258, 75] width 337 height 13
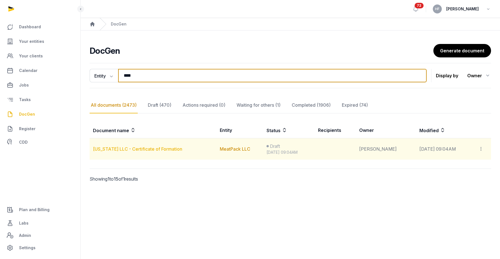
type input "****"
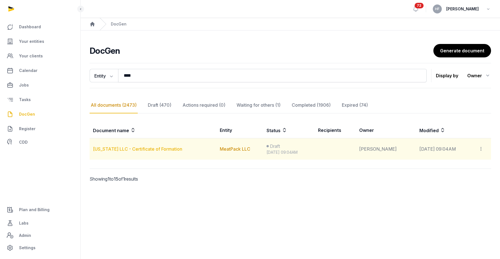
click at [135, 148] on link "[US_STATE] LLC - Certificate of Formation" at bounding box center [137, 149] width 89 height 6
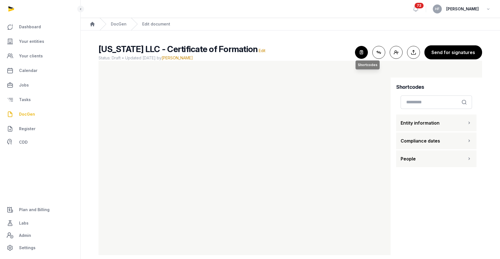
click at [361, 52] on icon "button" at bounding box center [362, 52] width 12 height 12
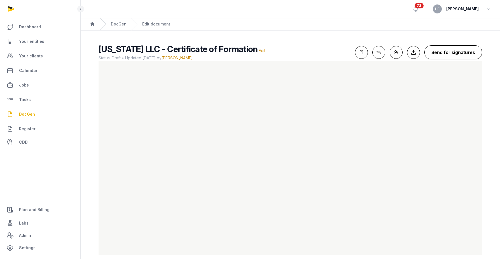
click at [442, 53] on button "Send for signatures" at bounding box center [454, 52] width 58 height 14
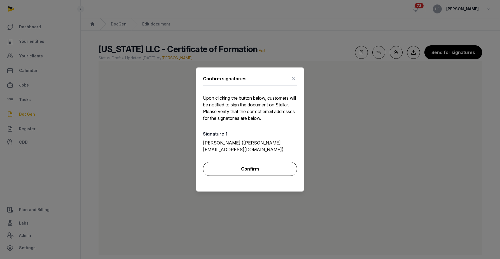
click at [263, 168] on button "Confirm" at bounding box center [250, 169] width 94 height 14
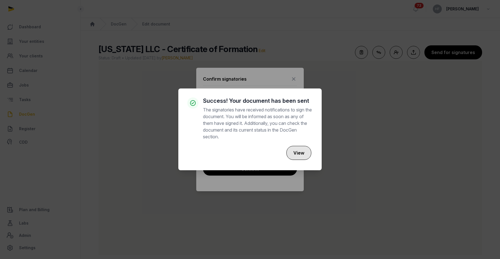
click at [304, 155] on button "View" at bounding box center [299, 153] width 25 height 14
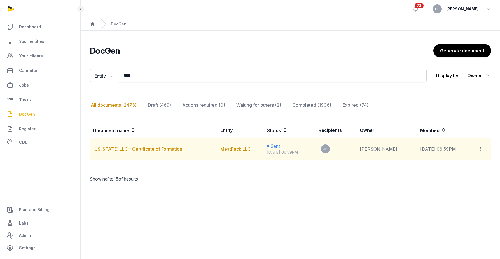
click at [133, 143] on td "[US_STATE] LLC - Certificate of Formation" at bounding box center [153, 149] width 127 height 22
click at [221, 149] on link "MeatPack LLC" at bounding box center [236, 149] width 31 height 6
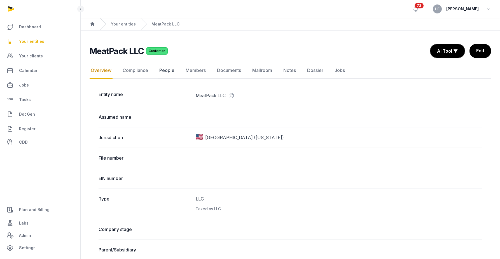
click at [170, 70] on link "People" at bounding box center [166, 70] width 17 height 16
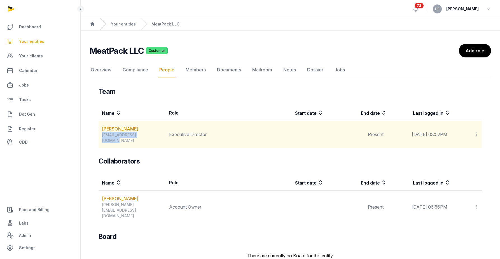
drag, startPoint x: 151, startPoint y: 135, endPoint x: 100, endPoint y: 135, distance: 51.0
click at [100, 135] on td "[PERSON_NAME] [PERSON_NAME][EMAIL_ADDRESS][DOMAIN_NAME]" at bounding box center [132, 134] width 67 height 27
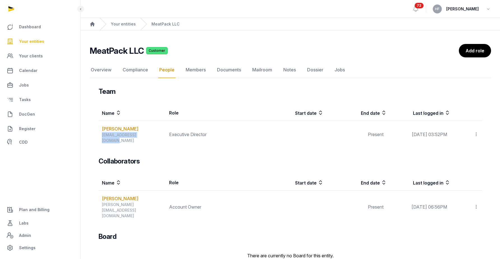
copy div "[EMAIL_ADDRESS][DOMAIN_NAME]"
click at [133, 25] on link "Your entities" at bounding box center [123, 24] width 25 height 6
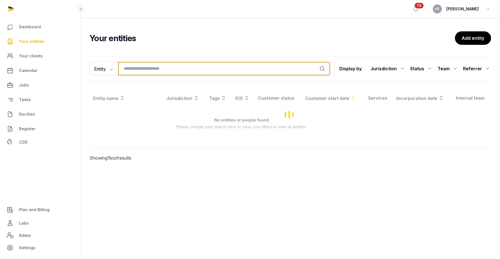
click at [180, 66] on input "search" at bounding box center [224, 68] width 212 height 13
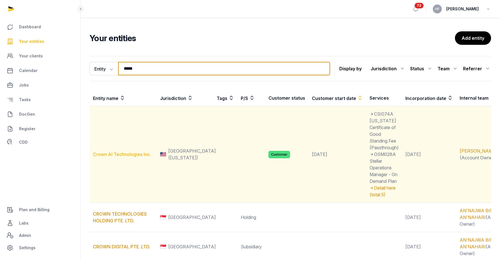
type input "*****"
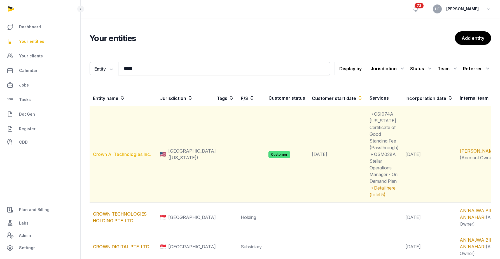
click at [135, 153] on link "Crown AI Technologies Inc." at bounding box center [122, 155] width 58 height 6
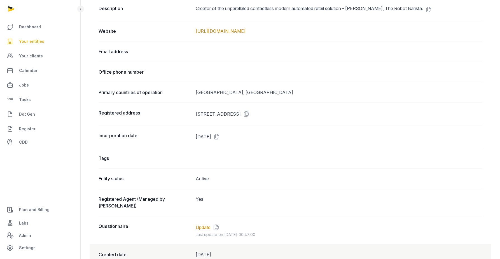
scroll to position [291, 0]
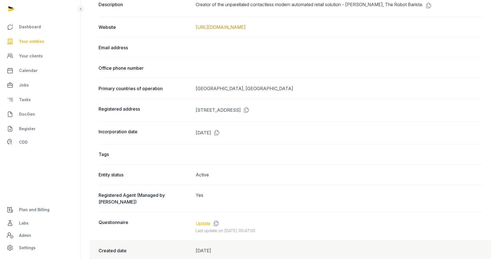
click at [202, 220] on link "Update" at bounding box center [203, 223] width 15 height 7
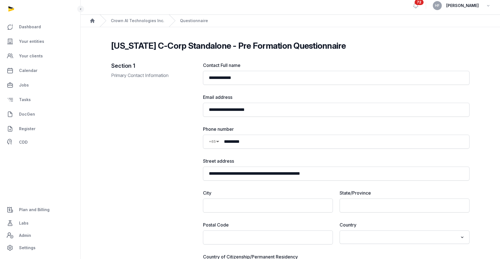
scroll to position [4, 0]
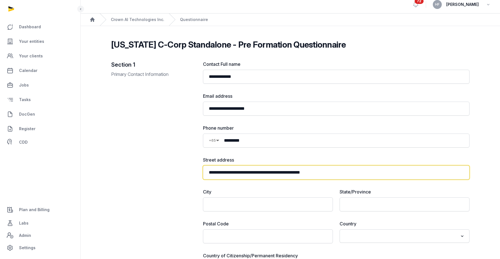
click at [274, 172] on input "**********" at bounding box center [336, 173] width 267 height 14
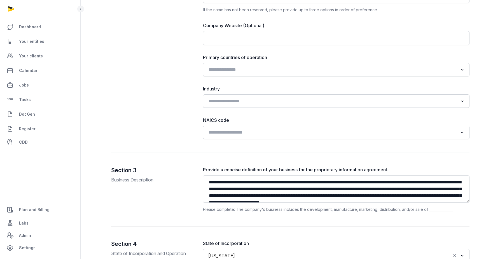
scroll to position [439, 0]
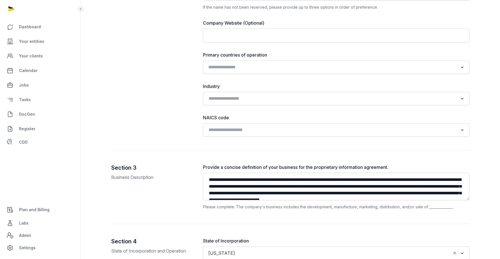
click at [260, 71] on input "Search for option" at bounding box center [333, 67] width 252 height 8
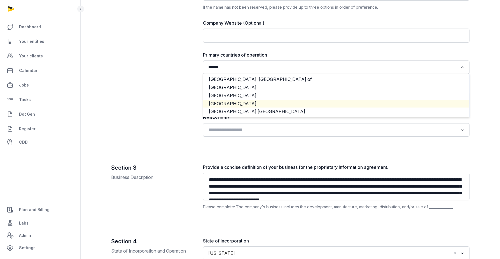
click at [234, 103] on li "[GEOGRAPHIC_DATA]" at bounding box center [336, 104] width 266 height 8
type input "******"
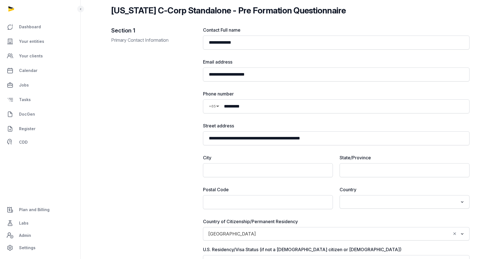
scroll to position [0, 0]
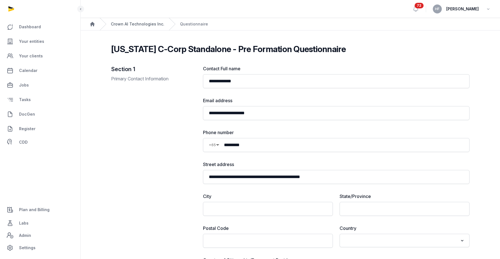
click at [137, 22] on link "Crown AI Technologies Inc." at bounding box center [138, 24] width 54 height 6
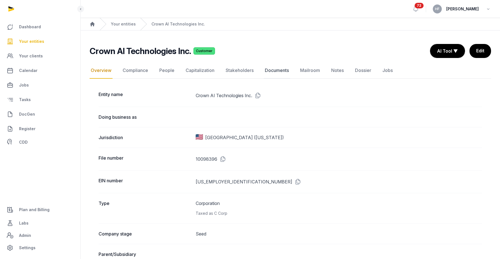
click at [274, 70] on link "Documents" at bounding box center [277, 70] width 26 height 16
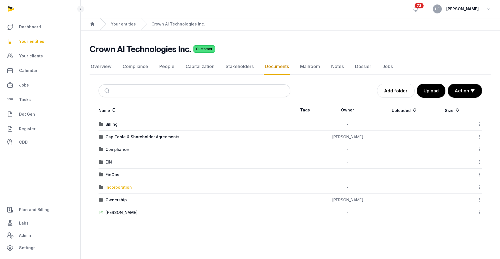
click at [124, 188] on div "Incorporation" at bounding box center [119, 188] width 26 height 6
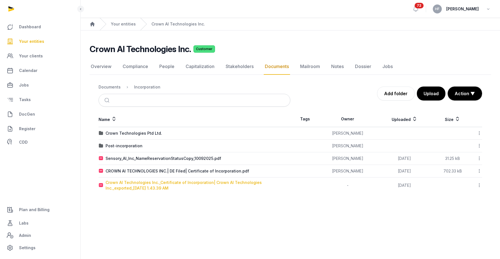
drag, startPoint x: 209, startPoint y: 171, endPoint x: 209, endPoint y: 186, distance: 15.4
click at [209, 186] on tbody "Crown Technologies Ptd Ltd. [PERSON_NAME] Download Folder Edit properties Chang…" at bounding box center [291, 160] width 384 height 66
click at [480, 186] on icon at bounding box center [479, 185] width 5 height 6
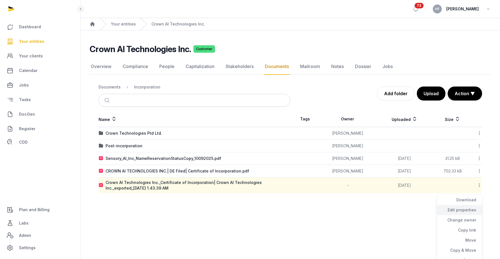
click at [472, 211] on div "Edit properties" at bounding box center [459, 210] width 45 height 10
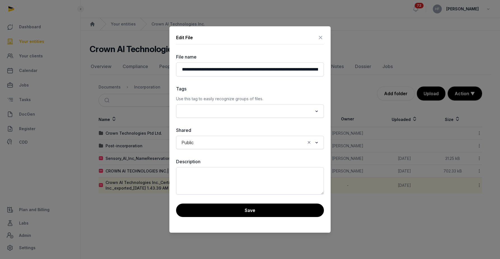
click at [256, 140] on input "Search for option" at bounding box center [250, 143] width 109 height 8
click at [238, 155] on li "Private" at bounding box center [250, 155] width 147 height 8
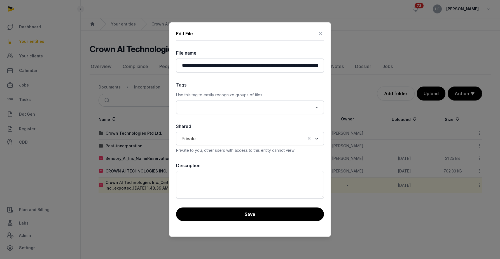
click at [268, 222] on div "**********" at bounding box center [250, 129] width 161 height 214
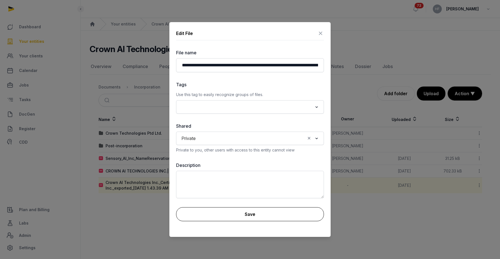
click at [268, 214] on button "Save" at bounding box center [250, 214] width 148 height 14
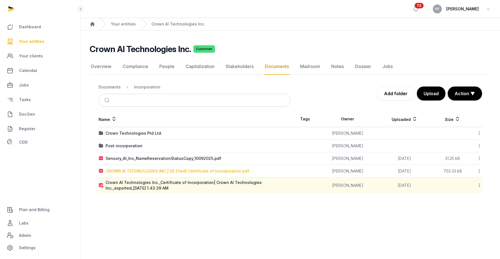
click at [187, 171] on div "CROWN AI TECHNOLOGIES INC.| DE Filed| Certificate of Incorporation.pdf" at bounding box center [178, 171] width 144 height 6
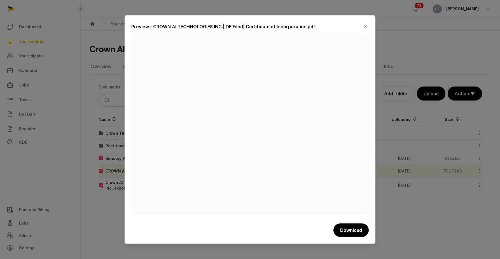
click at [366, 27] on icon at bounding box center [365, 26] width 7 height 9
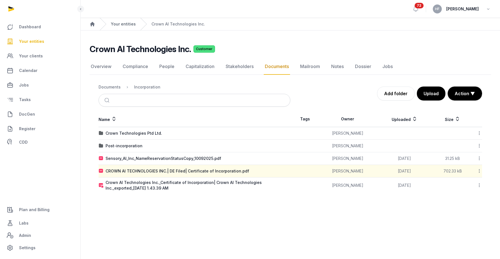
click at [125, 22] on link "Your entities" at bounding box center [123, 24] width 25 height 6
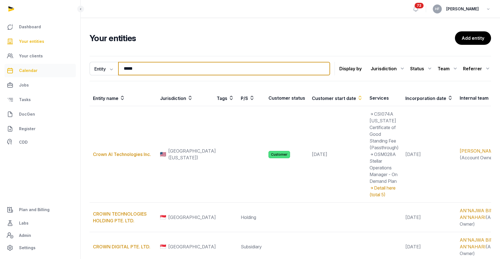
drag, startPoint x: 146, startPoint y: 69, endPoint x: 69, endPoint y: 69, distance: 77.1
click at [70, 69] on div "Dashboard Your entities Your clients Calendar Jobs Tasks DocGen Register CDD Pl…" at bounding box center [250, 185] width 500 height 370
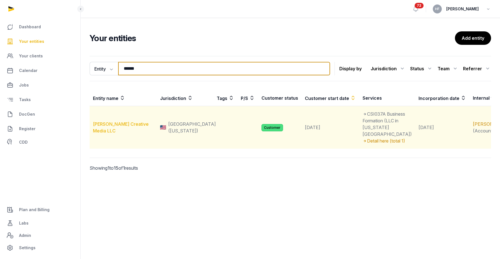
type input "******"
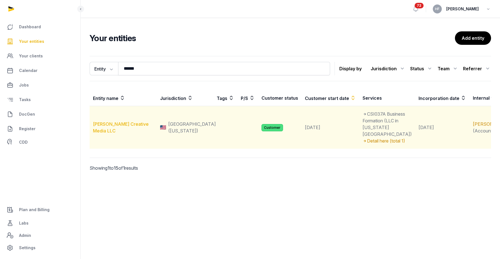
click at [140, 126] on link "[PERSON_NAME] Creative Media LLC" at bounding box center [121, 127] width 56 height 12
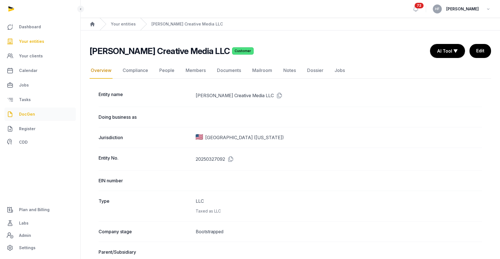
click at [30, 116] on span "DocGen" at bounding box center [27, 114] width 16 height 7
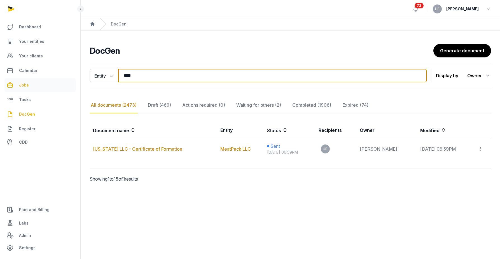
drag, startPoint x: 158, startPoint y: 76, endPoint x: 7, endPoint y: 82, distance: 151.1
click at [18, 79] on div "**********" at bounding box center [250, 129] width 500 height 259
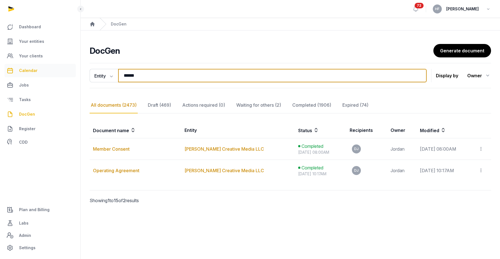
drag, startPoint x: 144, startPoint y: 75, endPoint x: 71, endPoint y: 74, distance: 73.1
click at [73, 74] on div "**********" at bounding box center [250, 129] width 500 height 259
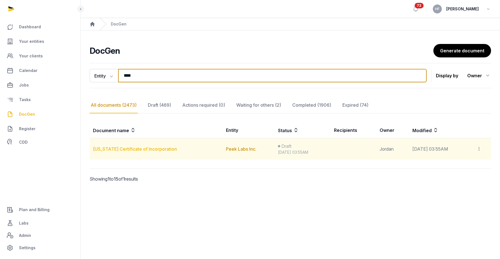
type input "****"
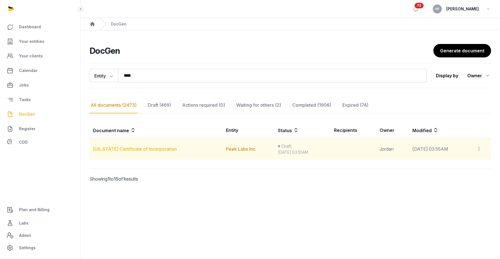
click at [156, 149] on link "[US_STATE] Certificate of Incorporation" at bounding box center [135, 149] width 84 height 6
